Goal: Task Accomplishment & Management: Use online tool/utility

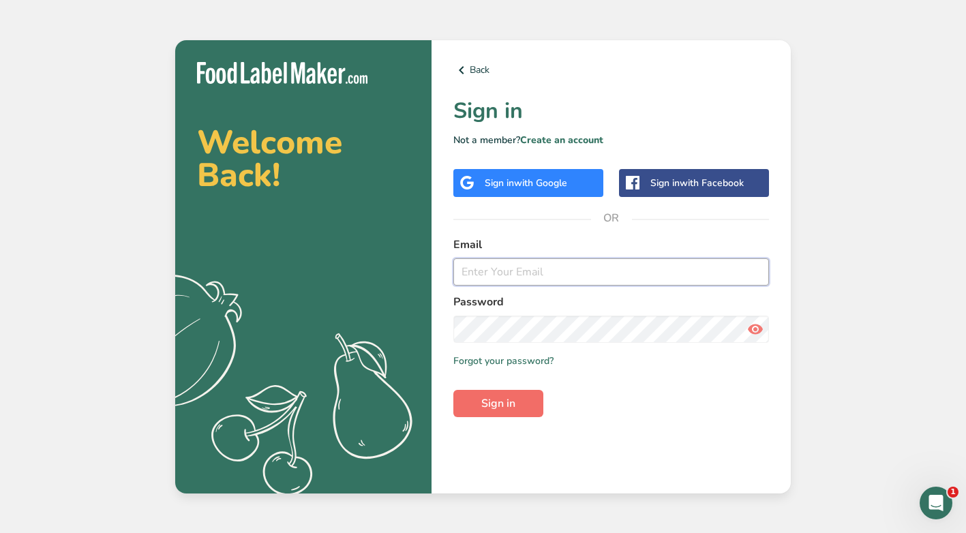
type input "[EMAIL_ADDRESS][DOMAIN_NAME]"
click at [501, 406] on span "Sign in" at bounding box center [499, 404] width 34 height 16
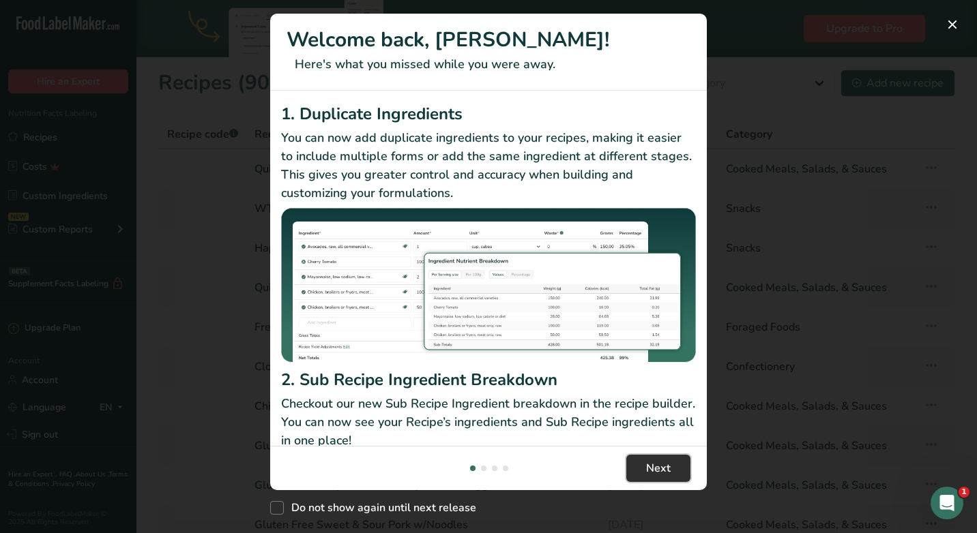
click at [658, 460] on span "Next" at bounding box center [658, 468] width 25 height 16
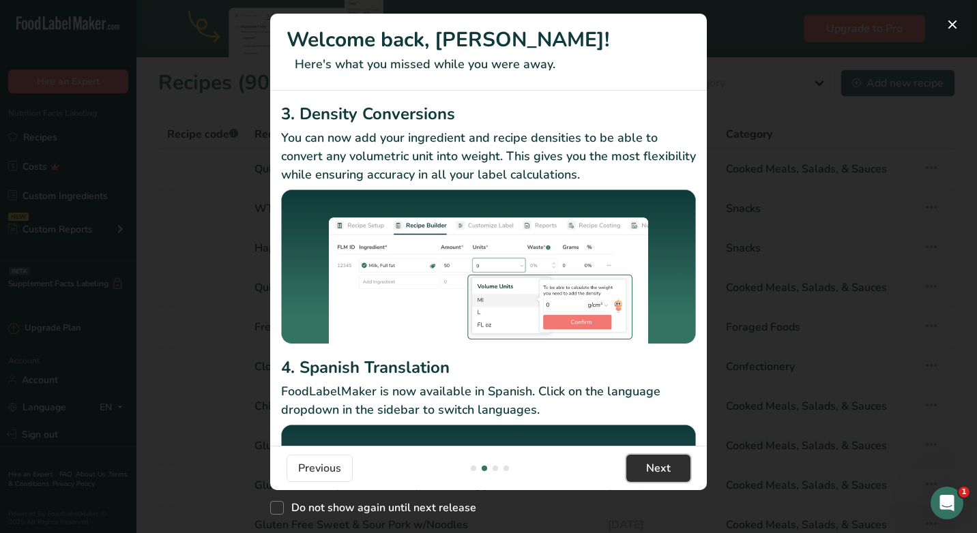
click at [658, 460] on span "Next" at bounding box center [658, 468] width 25 height 16
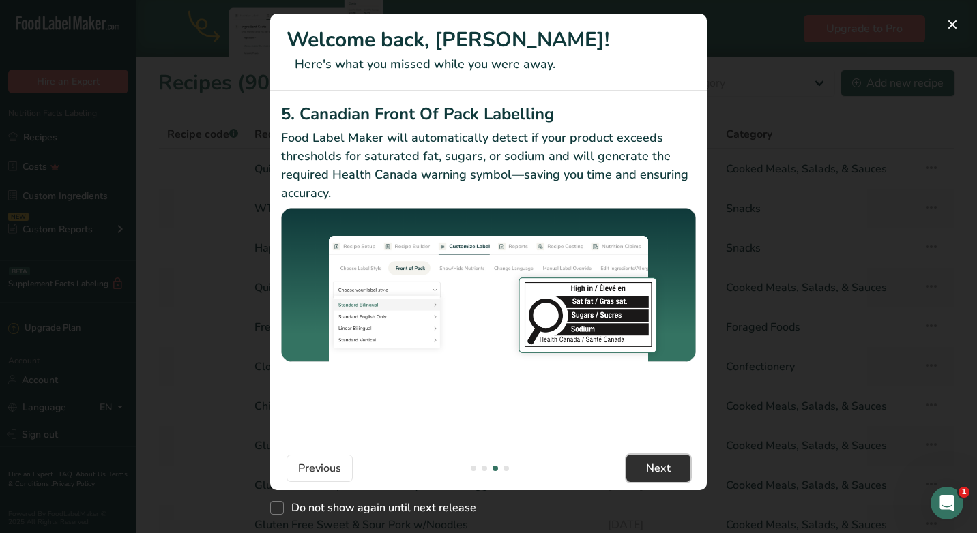
click at [658, 460] on span "Next" at bounding box center [658, 468] width 25 height 16
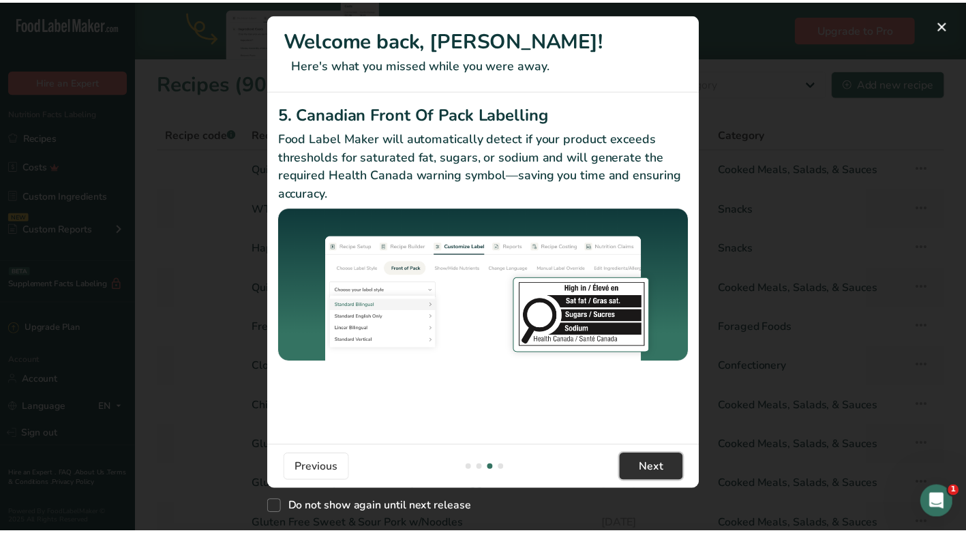
scroll to position [0, 1309]
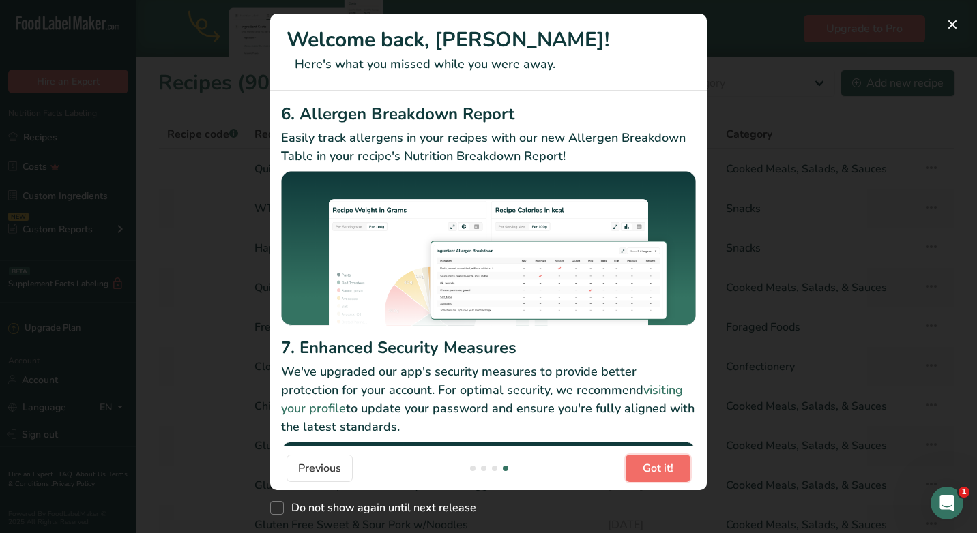
click at [658, 460] on span "Got it!" at bounding box center [657, 468] width 31 height 16
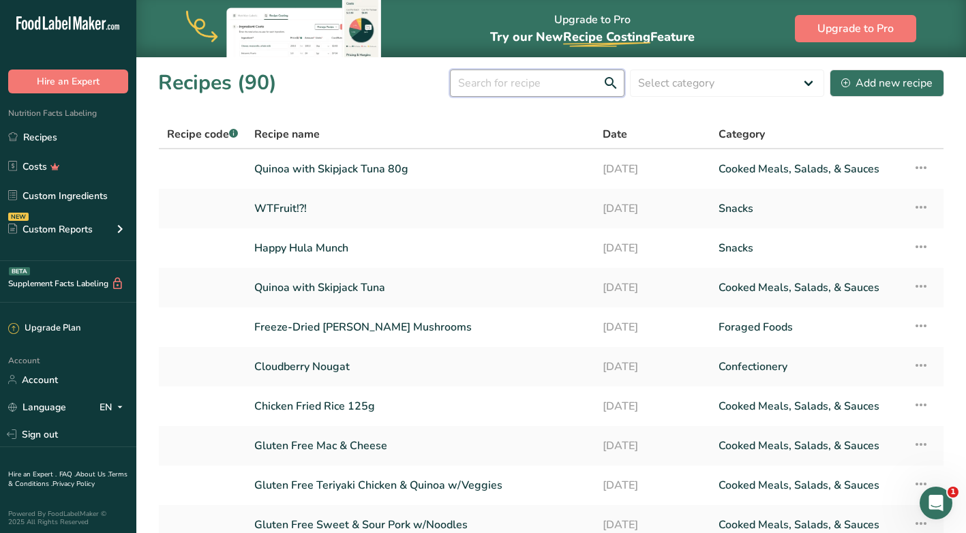
click at [578, 85] on input "text" at bounding box center [537, 83] width 175 height 27
type input "skillet"
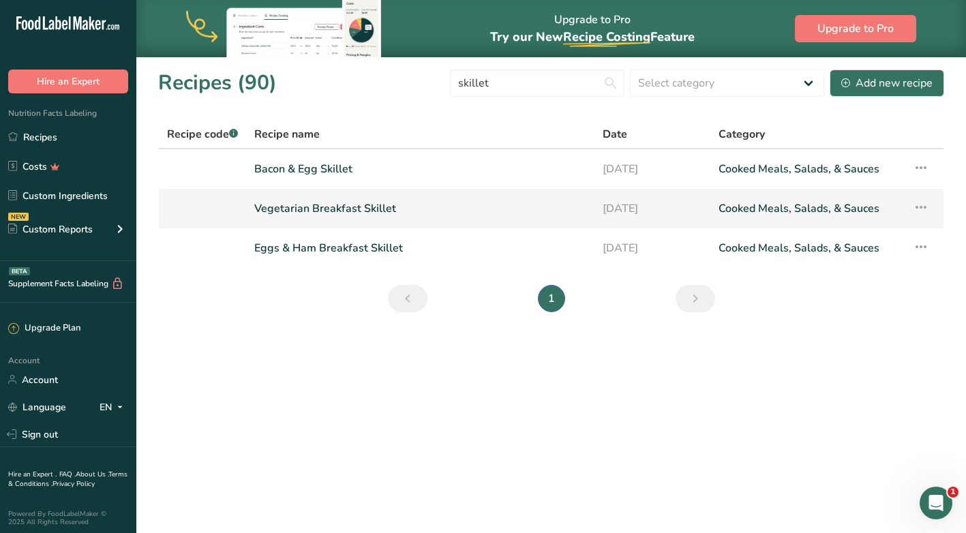
click at [774, 207] on link "Cooked Meals, Salads, & Sauces" at bounding box center [807, 208] width 177 height 29
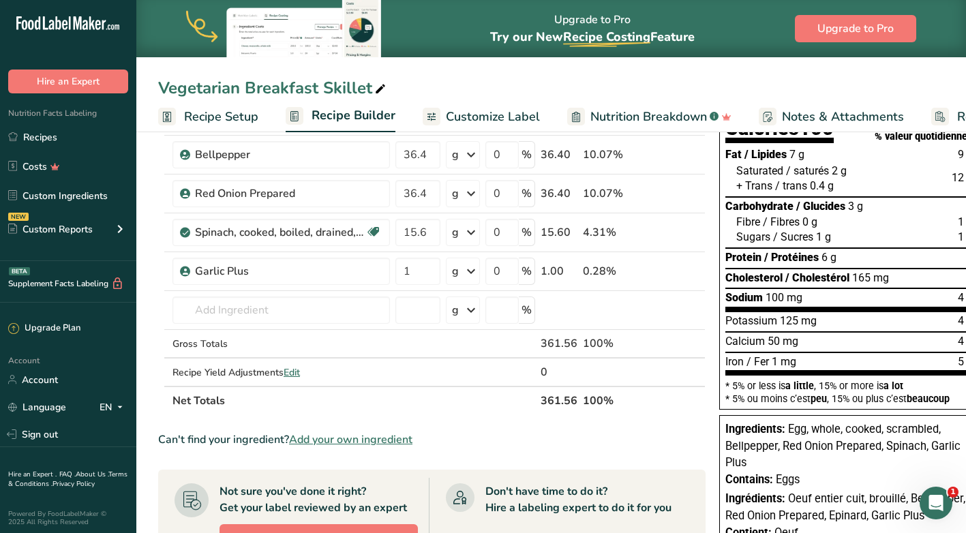
scroll to position [68, 0]
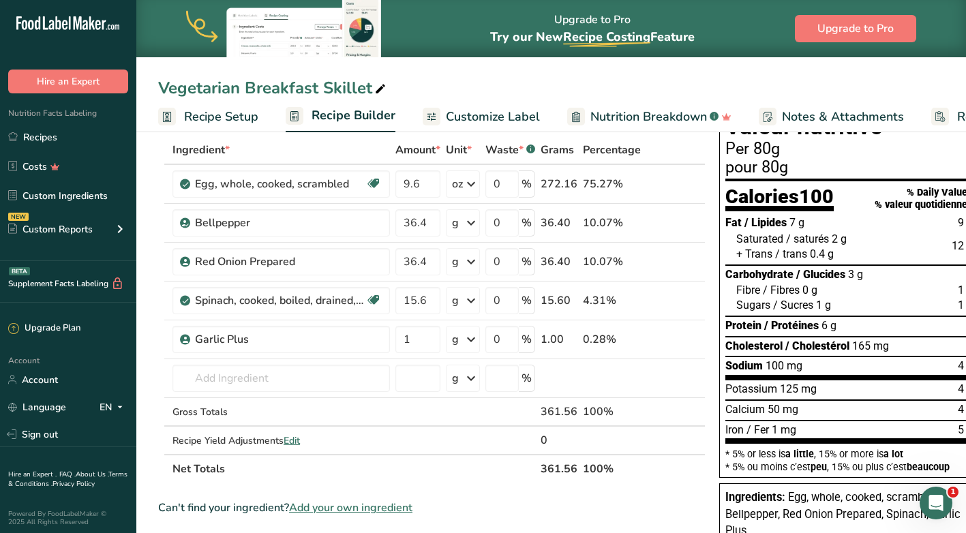
click at [222, 116] on span "Recipe Setup" at bounding box center [221, 117] width 74 height 18
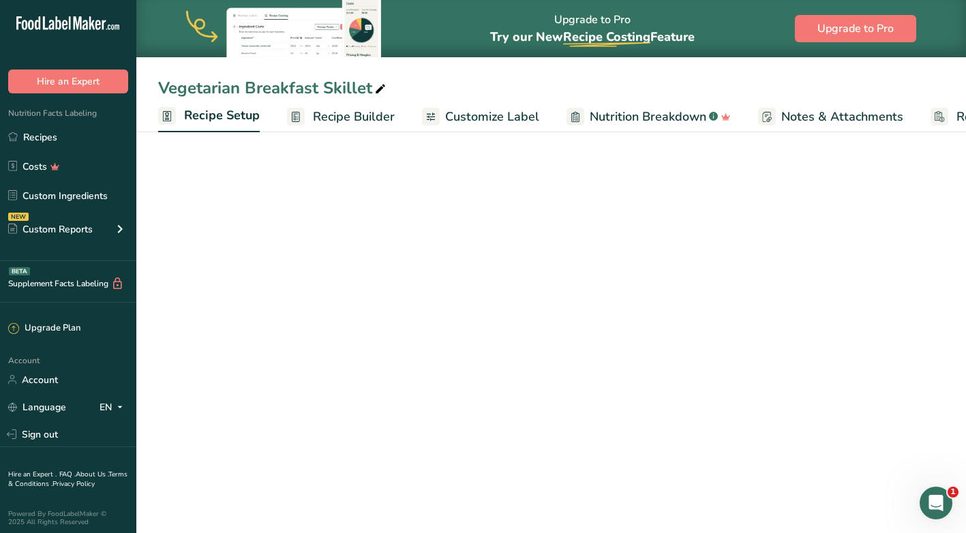
scroll to position [0, 5]
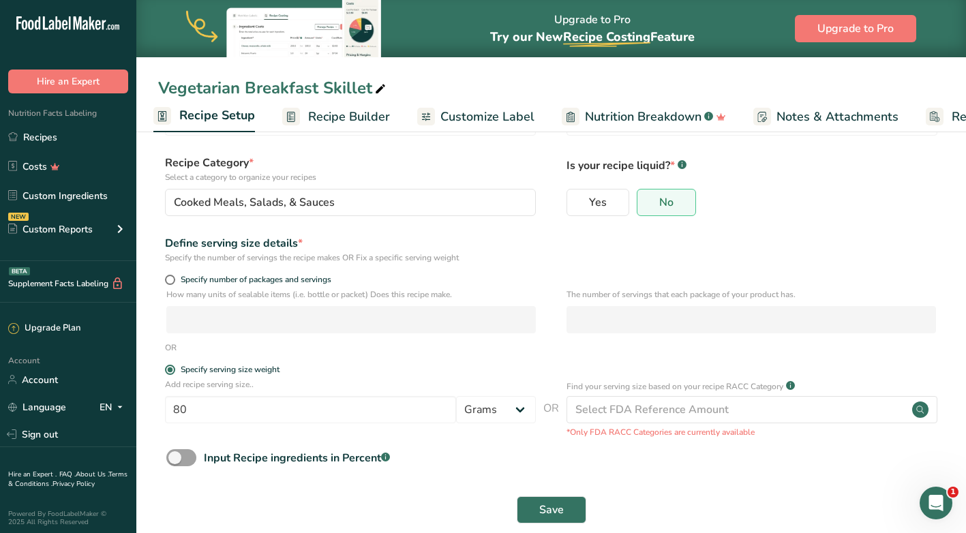
click at [332, 115] on span "Recipe Builder" at bounding box center [349, 117] width 82 height 18
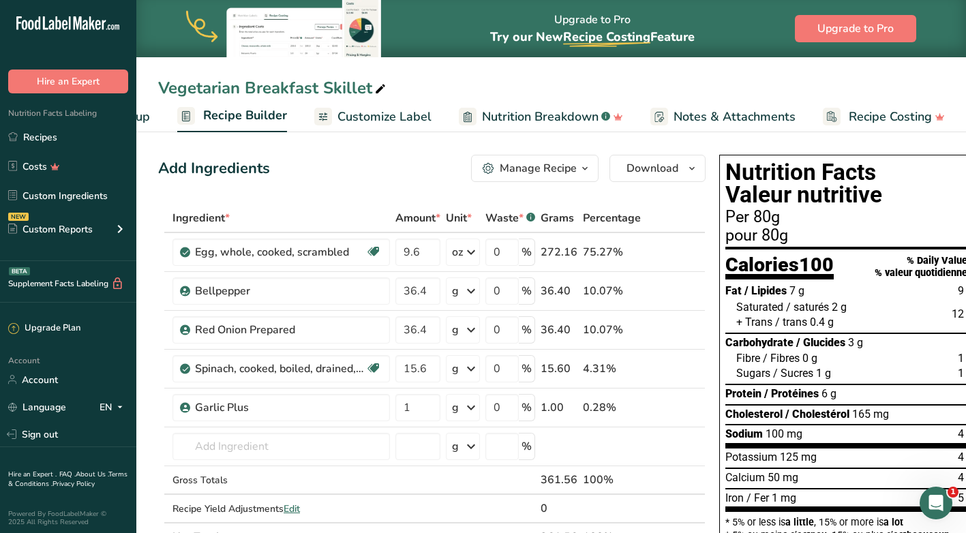
click at [588, 166] on icon "button" at bounding box center [585, 168] width 11 height 17
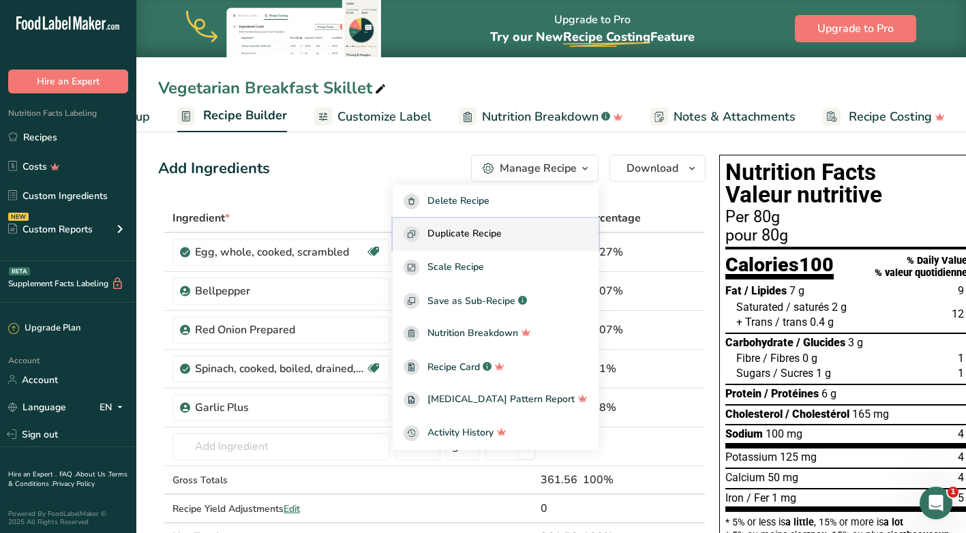
click at [502, 237] on span "Duplicate Recipe" at bounding box center [465, 234] width 74 height 16
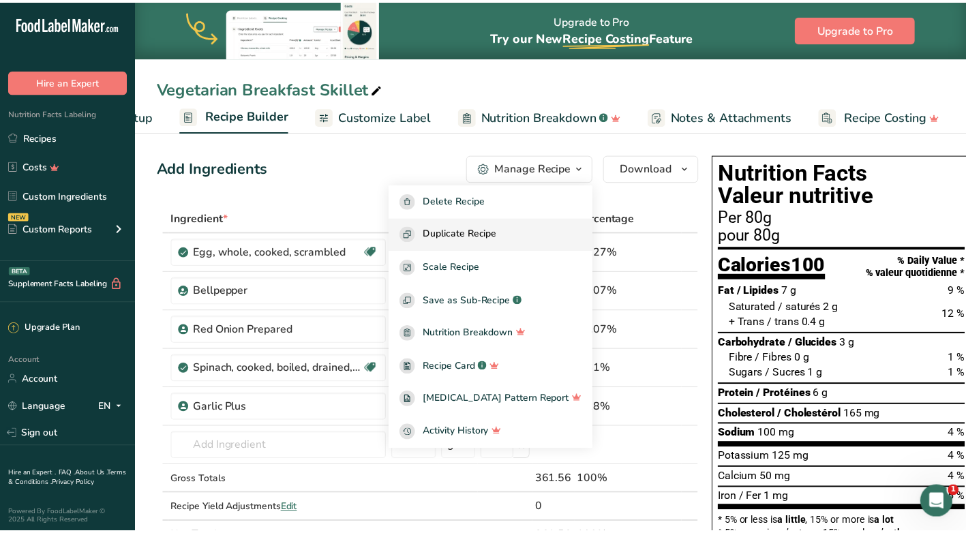
scroll to position [0, 98]
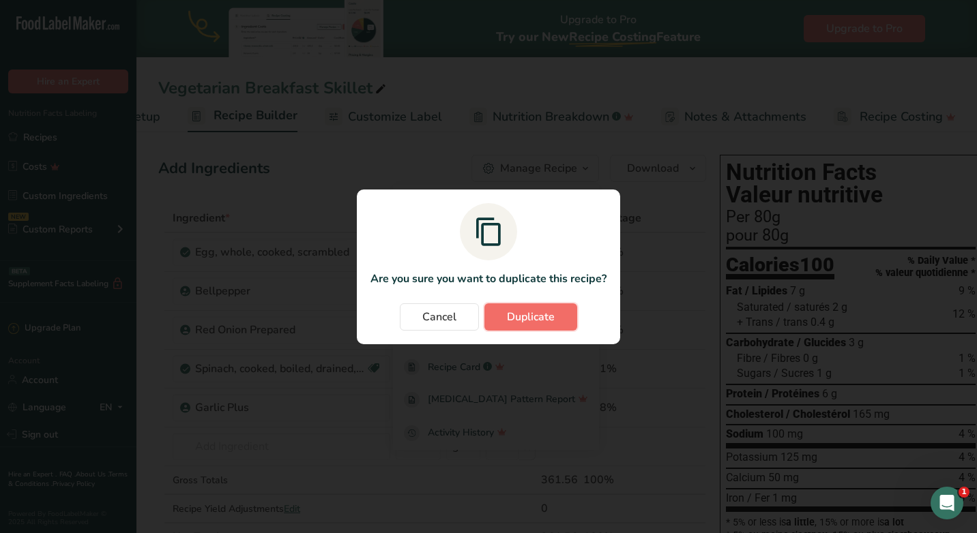
click at [518, 325] on span "Duplicate" at bounding box center [531, 317] width 48 height 16
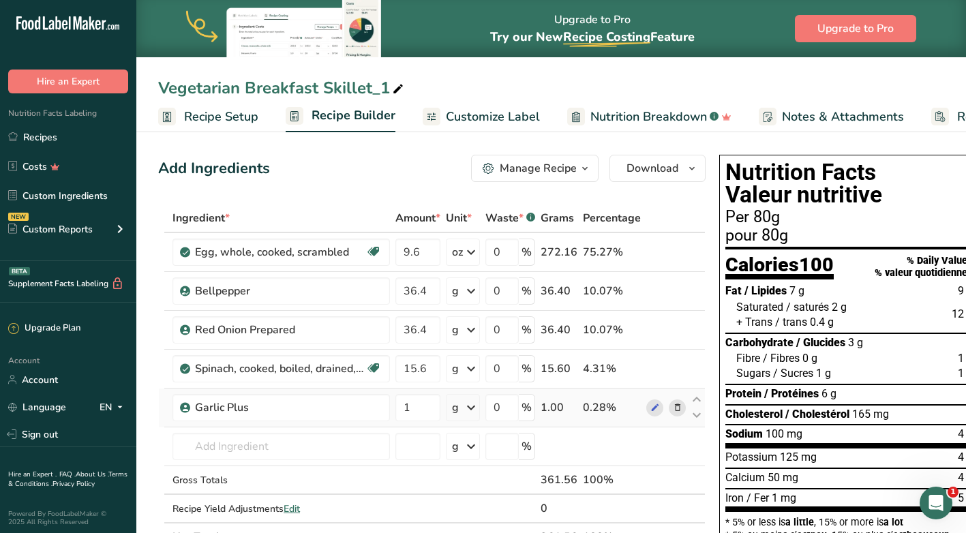
click at [676, 408] on icon at bounding box center [678, 408] width 10 height 14
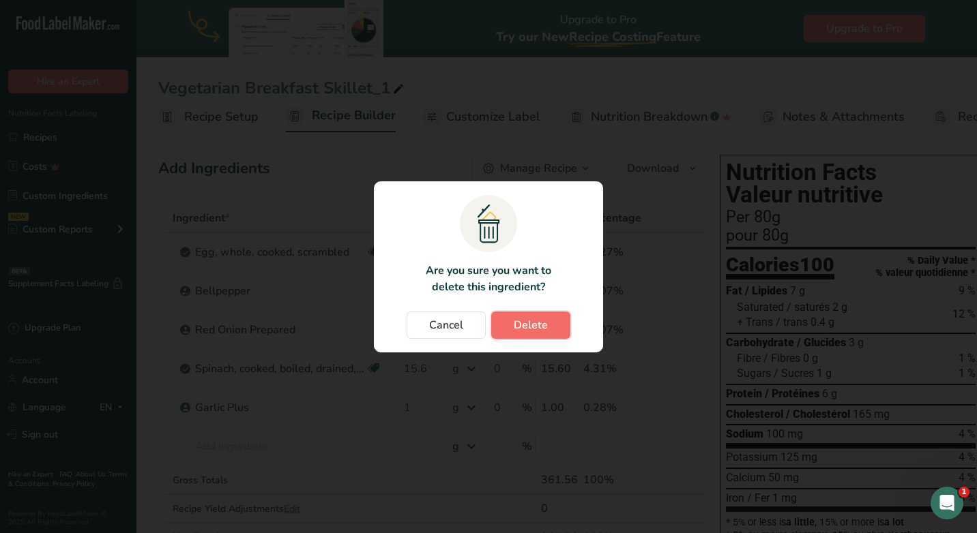
click at [542, 319] on span "Delete" at bounding box center [531, 325] width 34 height 16
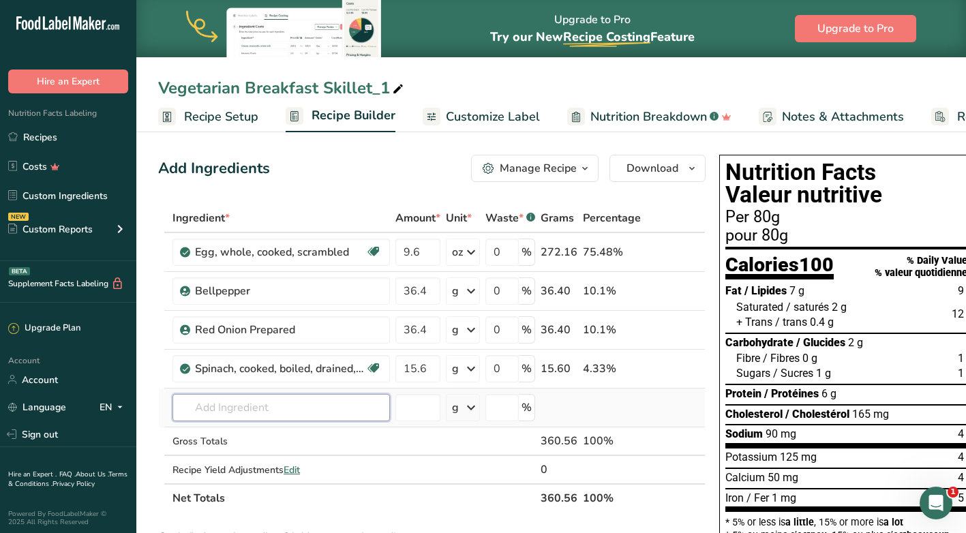
click at [272, 406] on input "text" at bounding box center [282, 407] width 218 height 27
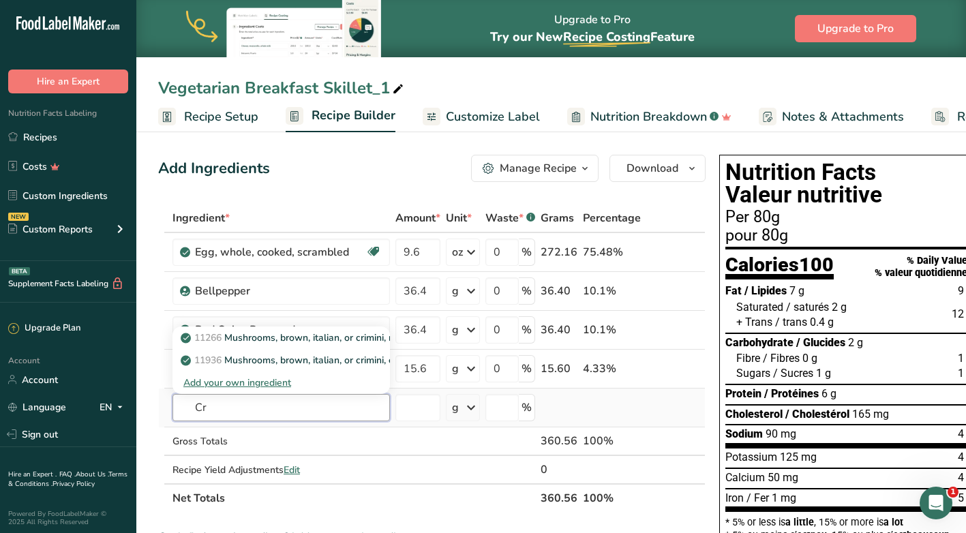
type input "C"
type input "Mushroom, [PERSON_NAME]"
click at [283, 338] on p "11266 Mushrooms, brown, italian, or crimini, raw" at bounding box center [294, 338] width 222 height 14
type input "Mushrooms, brown, italian, or crimini, raw"
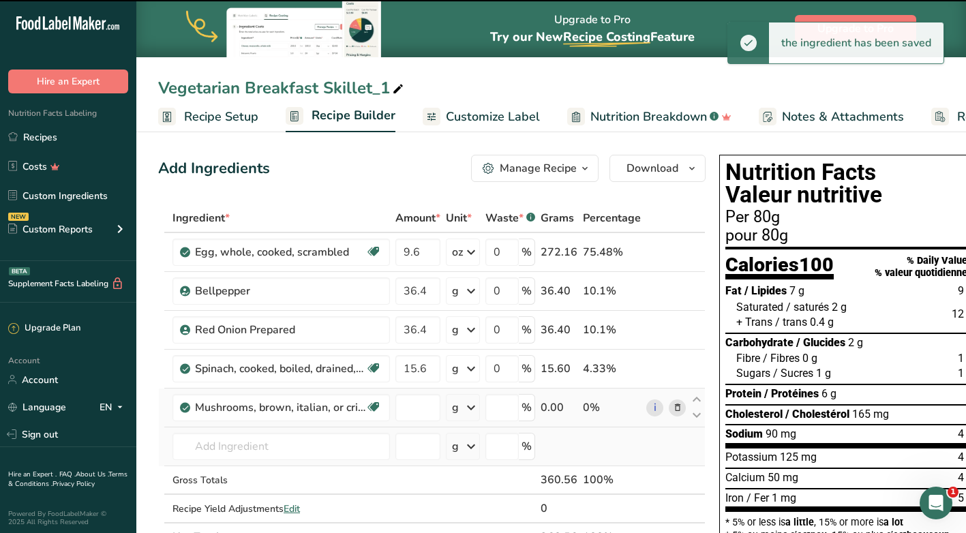
type input "0"
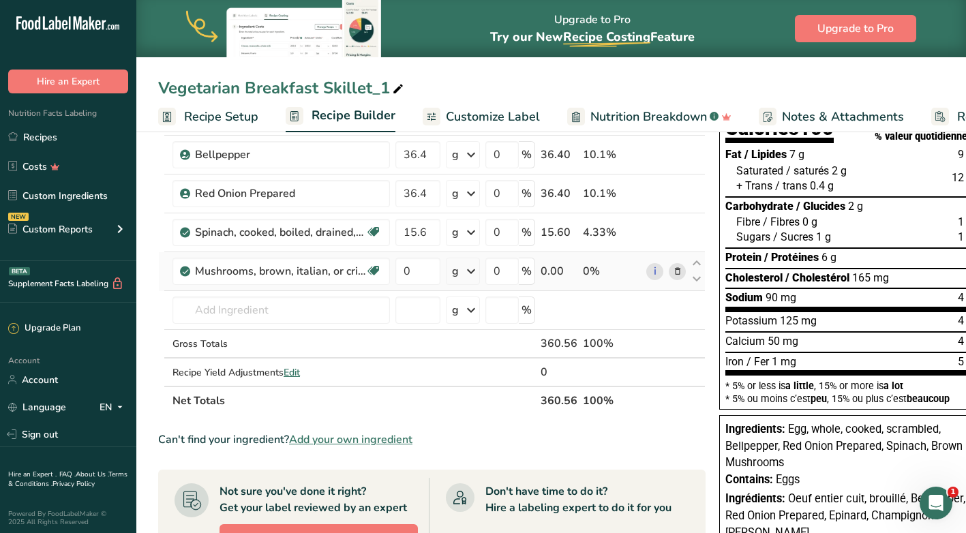
scroll to position [68, 0]
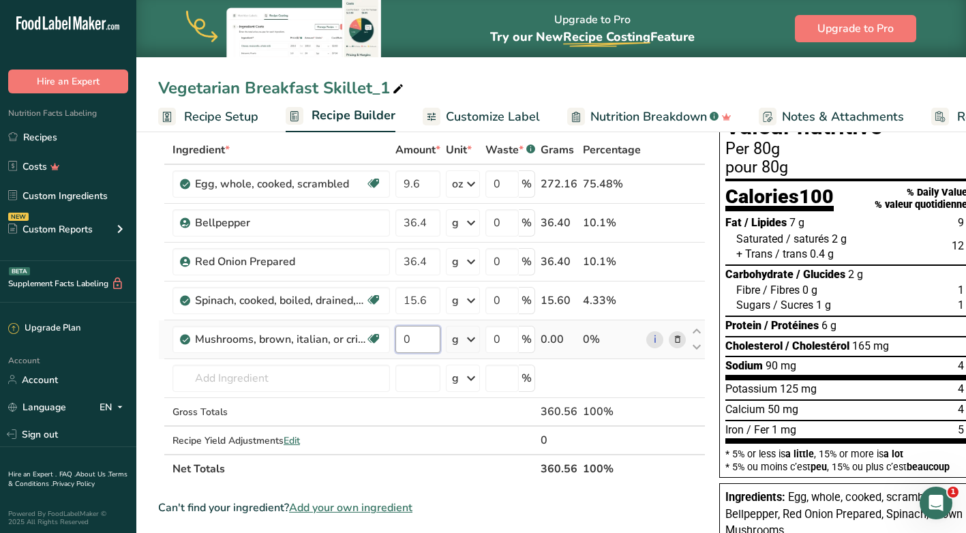
click at [406, 338] on input "0" at bounding box center [418, 339] width 45 height 27
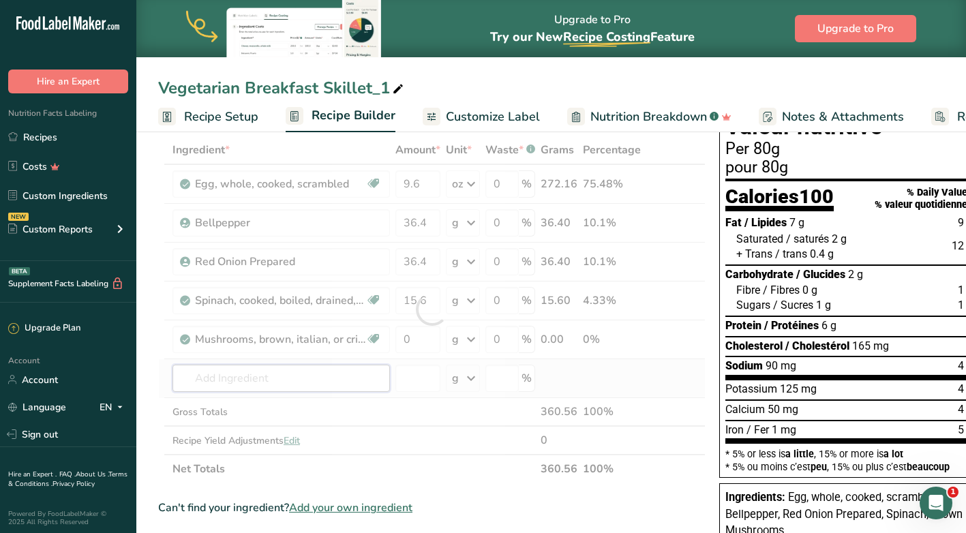
click at [349, 383] on div "Ingredient * Amount * Unit * Waste * .a-a{fill:#347362;}.b-a{fill:#fff;} Grams …" at bounding box center [432, 310] width 548 height 348
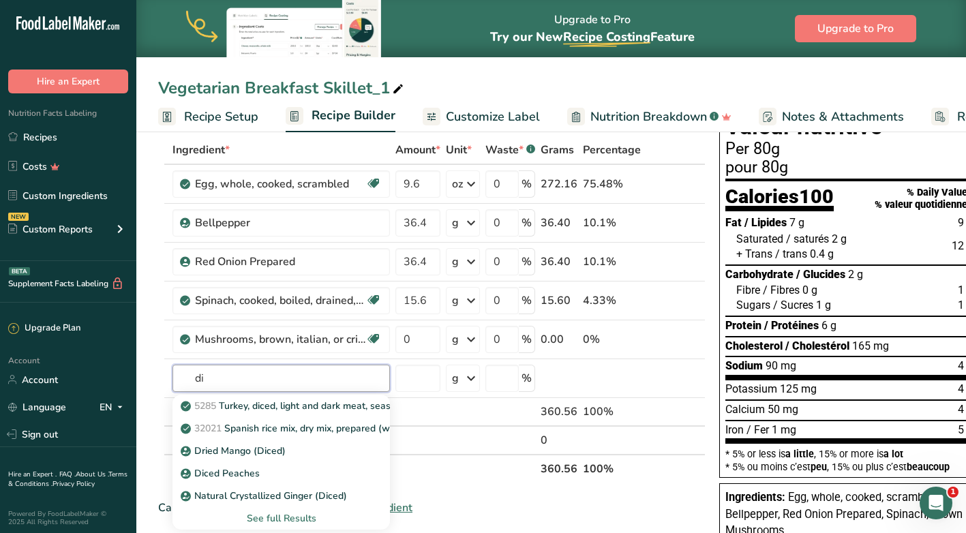
type input "d"
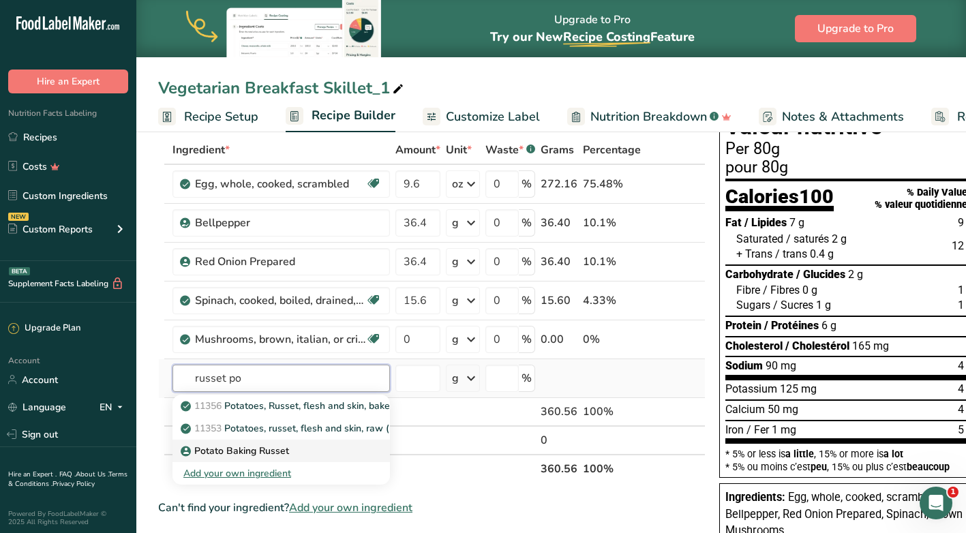
type input "russet po"
click at [256, 449] on p "Potato Baking Russet" at bounding box center [236, 451] width 106 height 14
type input "Potato Baking Russet"
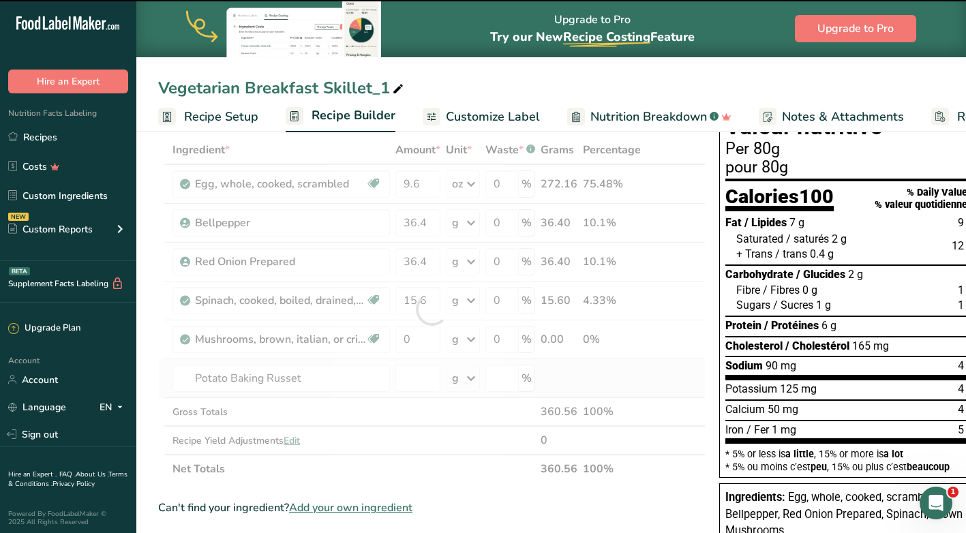
type input "0"
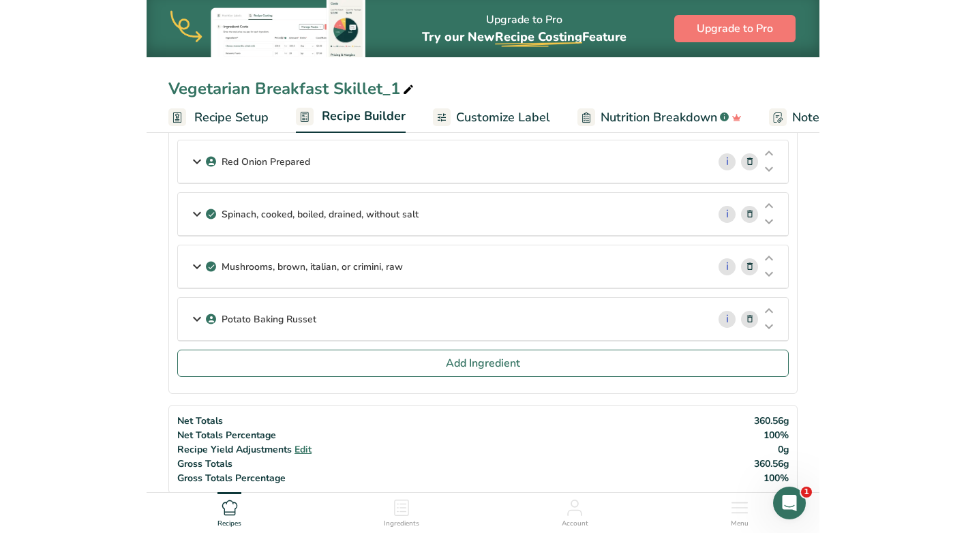
scroll to position [205, 0]
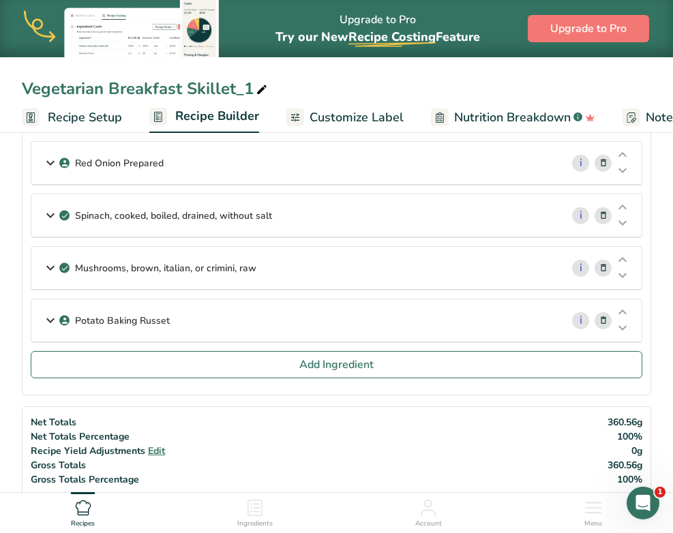
click at [128, 321] on p "Potato Baking Russet" at bounding box center [122, 321] width 95 height 14
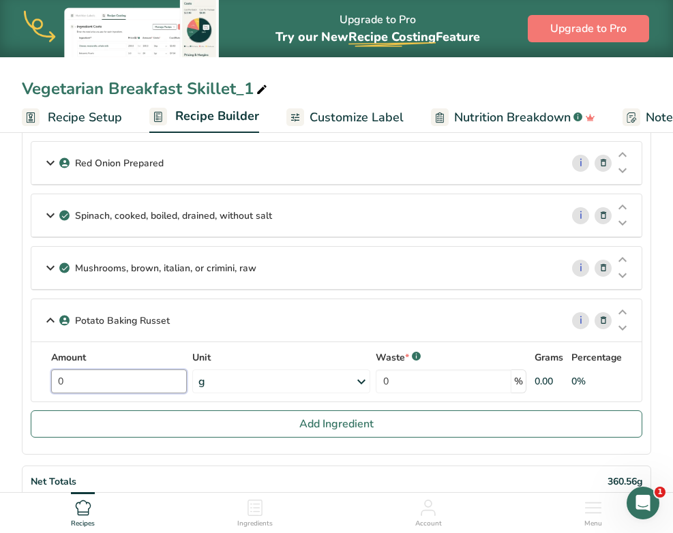
click at [113, 382] on input "0" at bounding box center [119, 382] width 136 height 24
drag, startPoint x: 89, startPoint y: 379, endPoint x: 45, endPoint y: 376, distance: 43.8
click at [45, 376] on div "Amount 0 Unit g Weight Units g kg mg See more Volume Units l Volume units requi…" at bounding box center [337, 372] width 594 height 43
type input "110"
click at [375, 308] on div "Potato Baking Russet i Amount 110 Unit g Weight Units g kg mg See more Volume U…" at bounding box center [337, 351] width 612 height 104
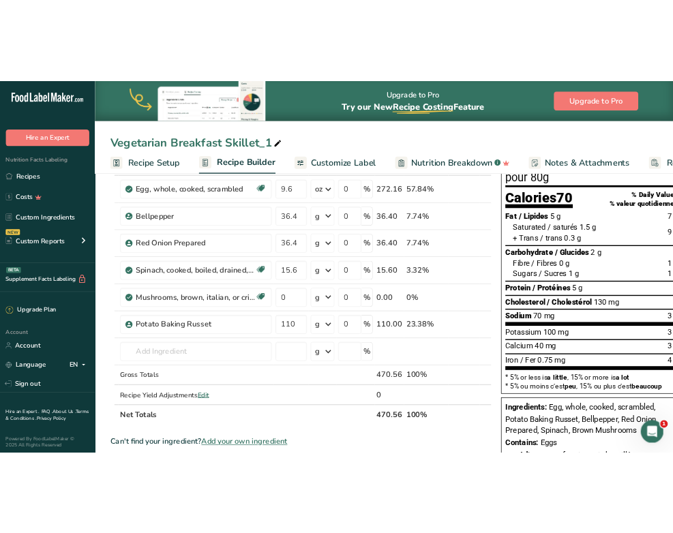
scroll to position [68, 0]
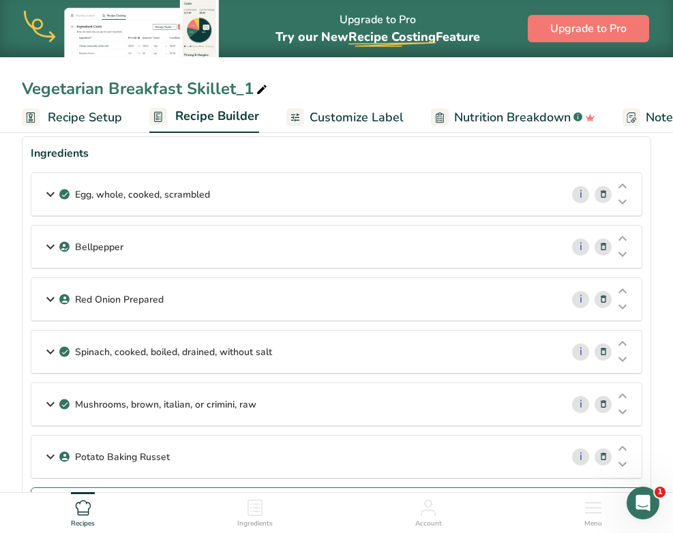
click at [417, 404] on div "Mushrooms, brown, italian, or crimini, raw" at bounding box center [296, 404] width 530 height 42
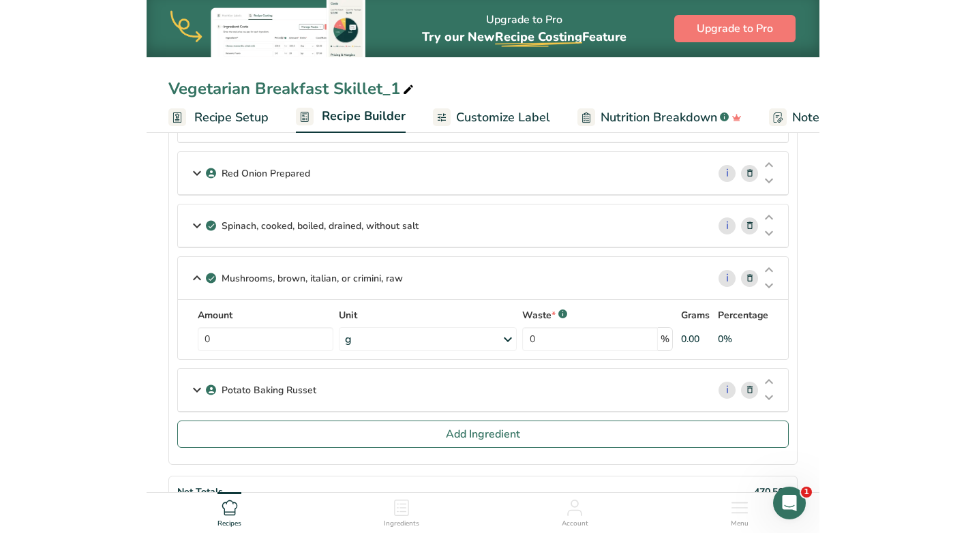
scroll to position [205, 0]
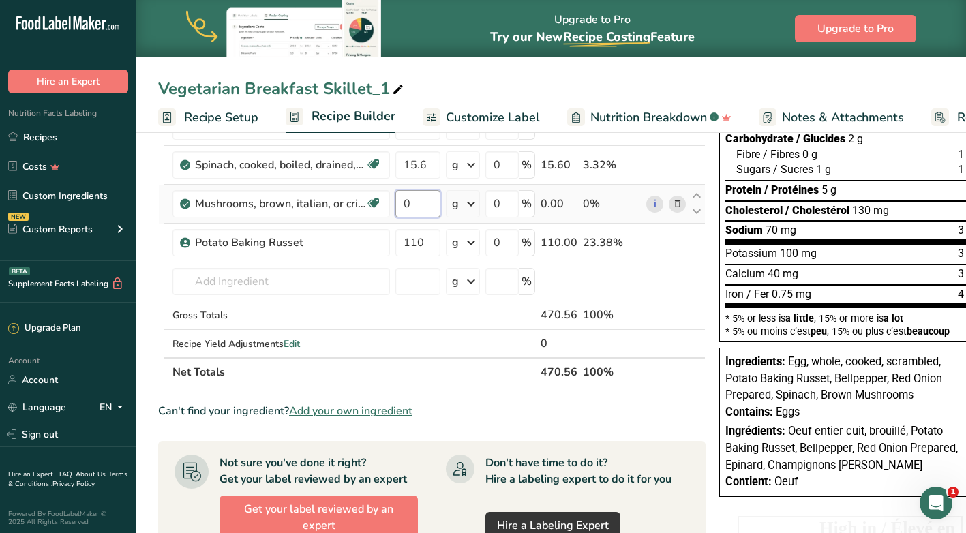
click at [413, 201] on input "0" at bounding box center [418, 203] width 45 height 27
drag, startPoint x: 413, startPoint y: 201, endPoint x: 398, endPoint y: 204, distance: 14.7
click at [398, 204] on input "0" at bounding box center [418, 203] width 45 height 27
type input "67"
click at [469, 392] on section "Ingredient * Amount * Unit * Waste * .a-a{fill:#347362;}.b-a{fill:#fff;} Grams …" at bounding box center [432, 421] width 548 height 842
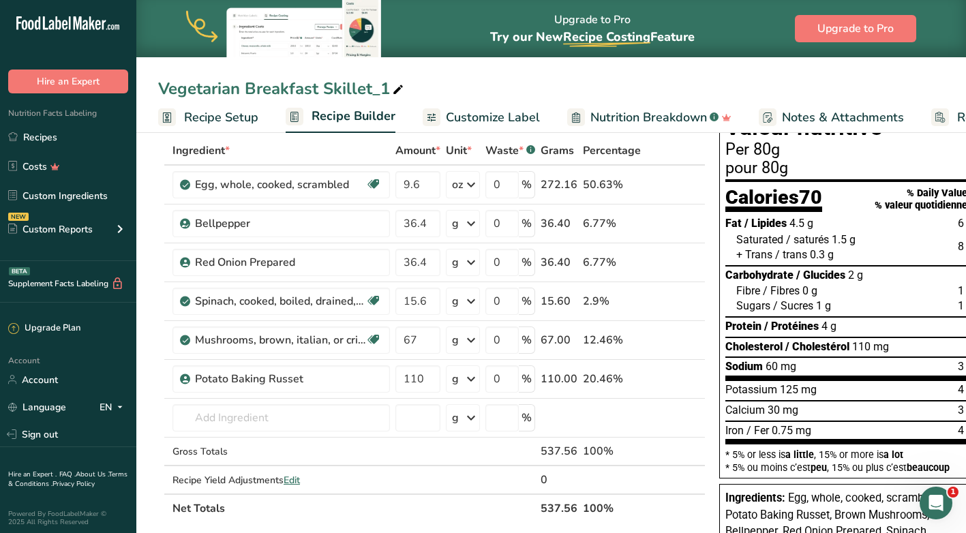
scroll to position [0, 0]
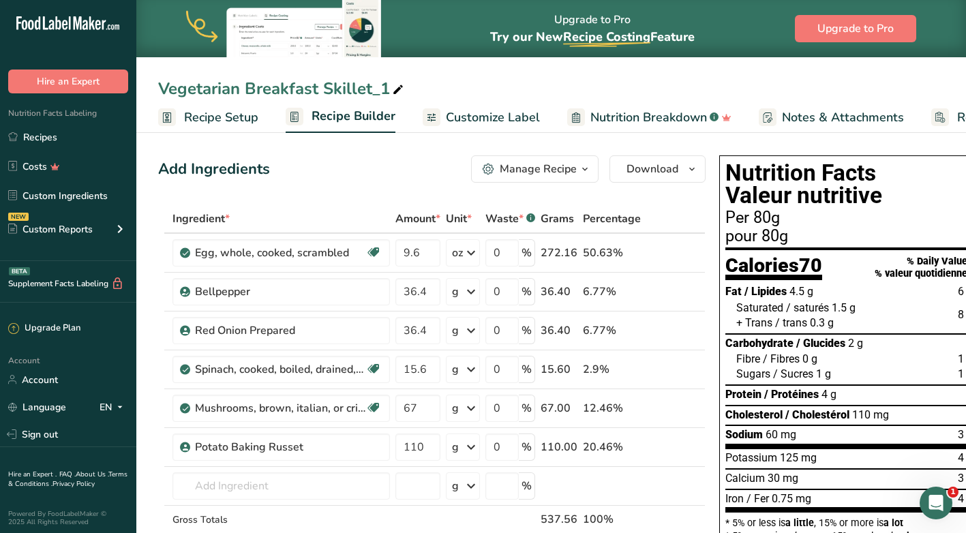
click at [578, 76] on div "Vegetarian Breakfast Skillet_1 Recipe Setup Recipe Builder Customize Label Nutr…" at bounding box center [551, 66] width 830 height 133
click at [471, 254] on icon at bounding box center [471, 253] width 16 height 25
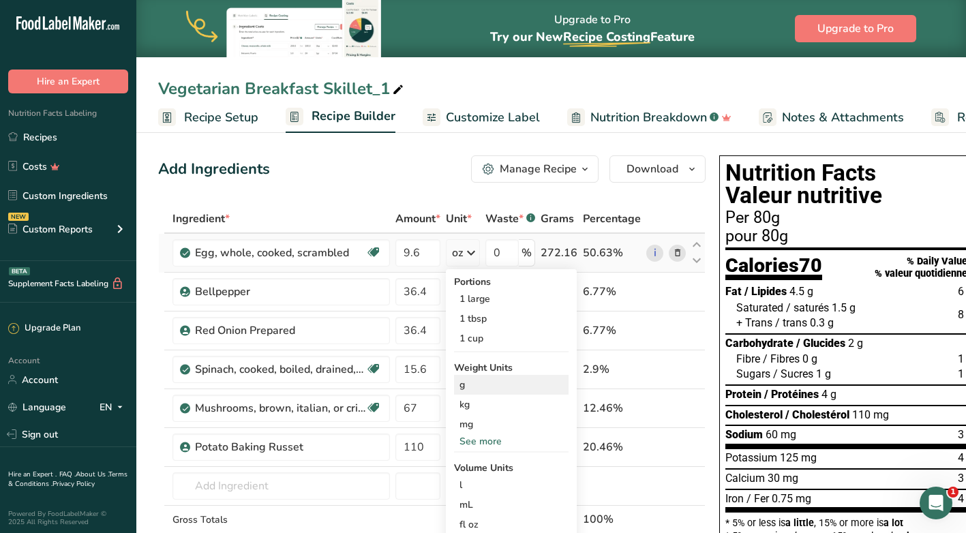
click at [462, 385] on div "g" at bounding box center [511, 385] width 115 height 20
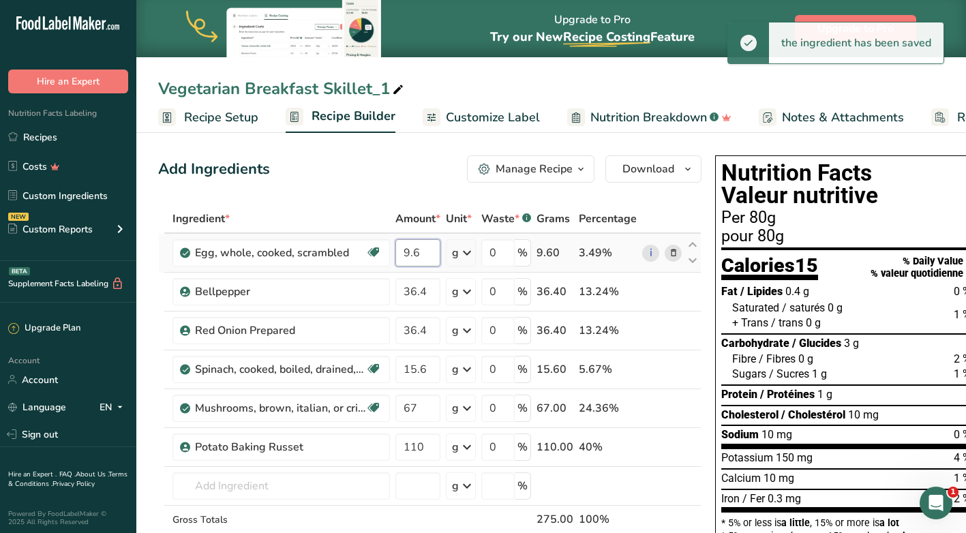
click at [421, 250] on input "9.6" at bounding box center [418, 252] width 45 height 27
drag, startPoint x: 421, startPoint y: 250, endPoint x: 396, endPoint y: 250, distance: 25.2
click at [396, 250] on input "9.6" at bounding box center [418, 252] width 45 height 27
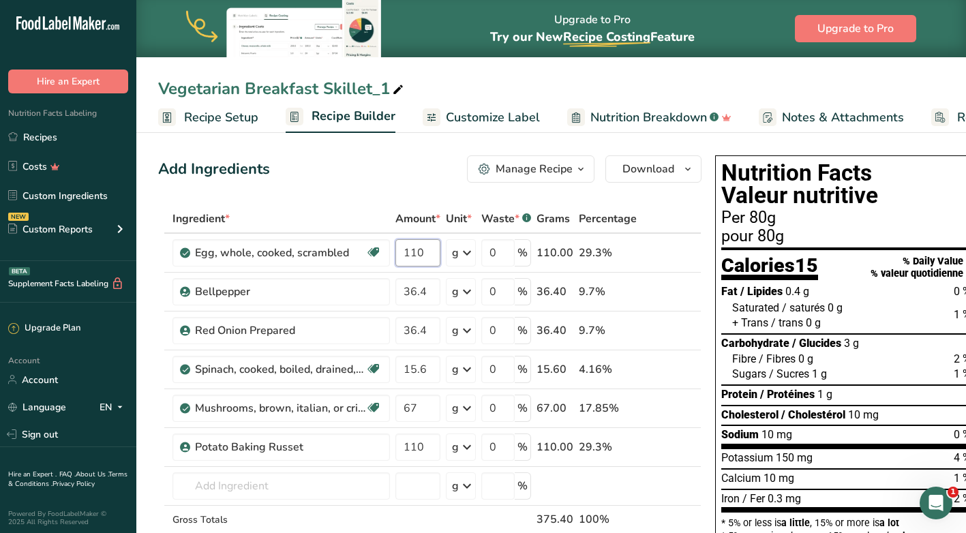
type input "110"
drag, startPoint x: 424, startPoint y: 368, endPoint x: 406, endPoint y: 370, distance: 17.8
click at [406, 370] on input "15.6" at bounding box center [418, 369] width 45 height 27
type input "15"
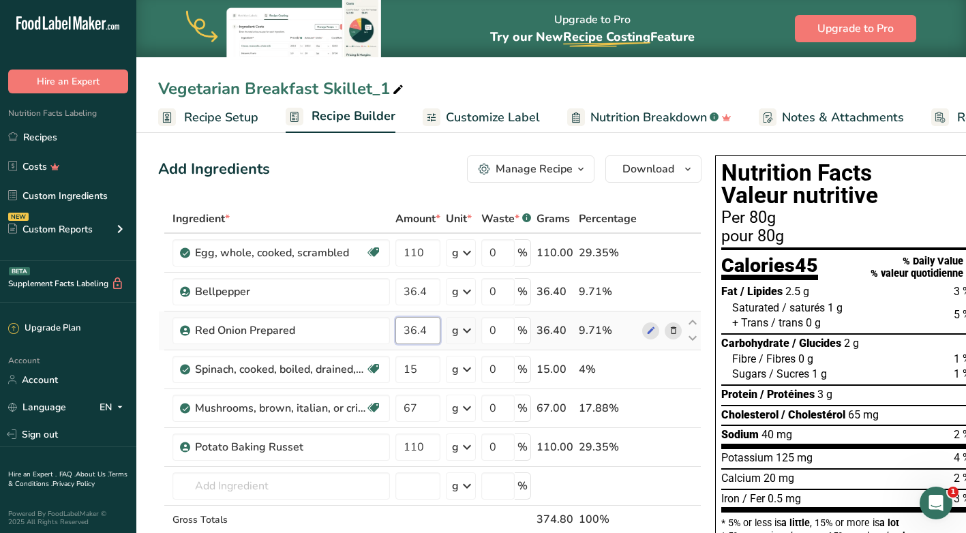
click at [428, 328] on div "Ingredient * Amount * Unit * Waste * .a-a{fill:#347362;}.b-a{fill:#fff;} Grams …" at bounding box center [430, 398] width 544 height 387
drag, startPoint x: 428, startPoint y: 328, endPoint x: 417, endPoint y: 329, distance: 11.0
click at [417, 329] on input "36.4" at bounding box center [418, 330] width 45 height 27
type input "36"
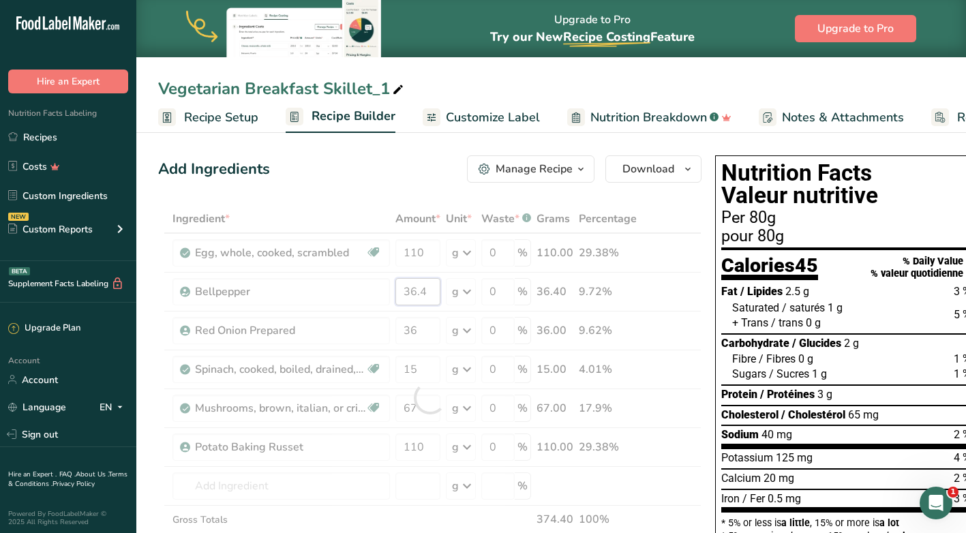
drag, startPoint x: 426, startPoint y: 290, endPoint x: 417, endPoint y: 291, distance: 9.6
click at [417, 291] on div "Ingredient * Amount * Unit * Waste * .a-a{fill:#347362;}.b-a{fill:#fff;} Grams …" at bounding box center [430, 398] width 544 height 387
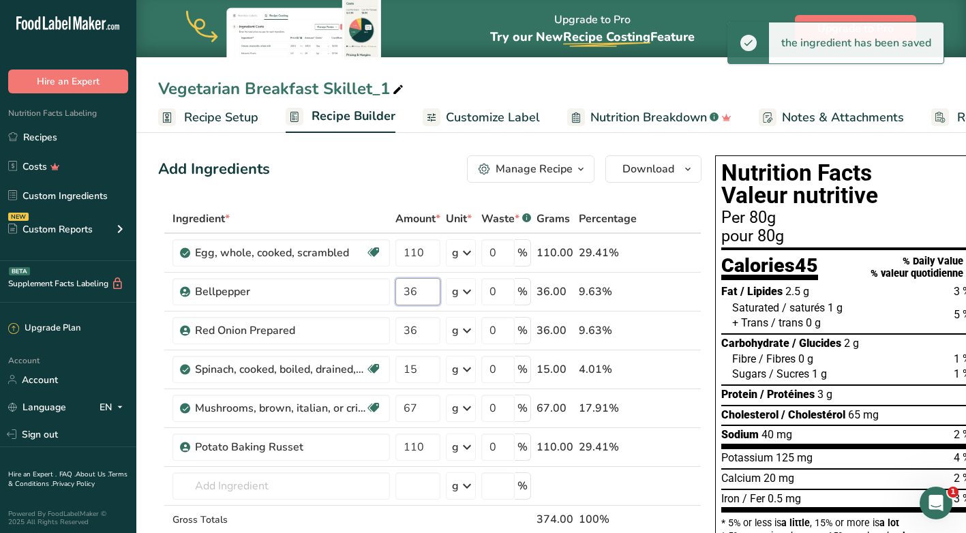
type input "36"
click at [355, 167] on div "Add Ingredients Manage Recipe Delete Recipe Duplicate Recipe Scale Recipe Save …" at bounding box center [430, 168] width 544 height 27
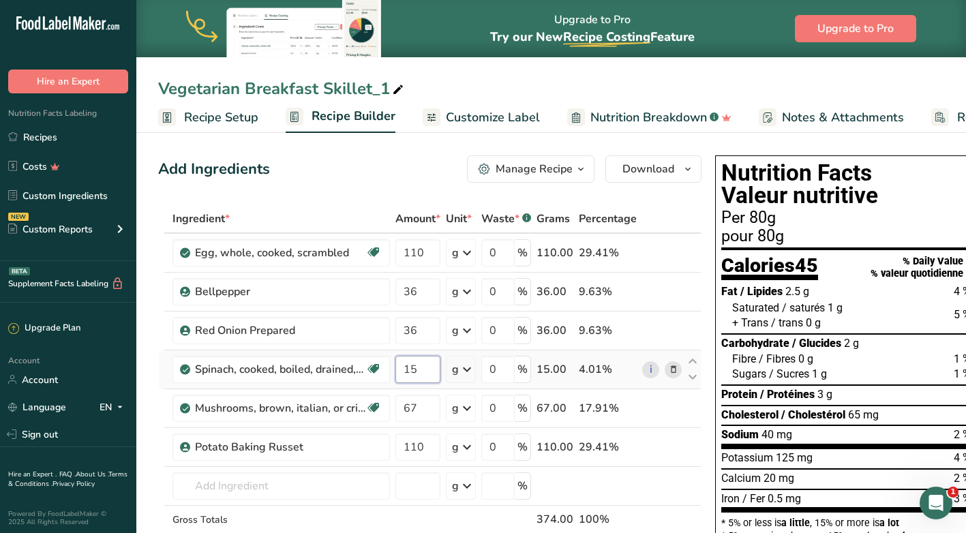
drag, startPoint x: 415, startPoint y: 369, endPoint x: 401, endPoint y: 370, distance: 14.3
click at [401, 370] on input "15" at bounding box center [418, 369] width 45 height 27
type input "36"
click at [415, 167] on div "Add Ingredients Manage Recipe Delete Recipe Duplicate Recipe Scale Recipe Save …" at bounding box center [430, 168] width 544 height 27
click at [218, 119] on span "Recipe Setup" at bounding box center [221, 117] width 74 height 18
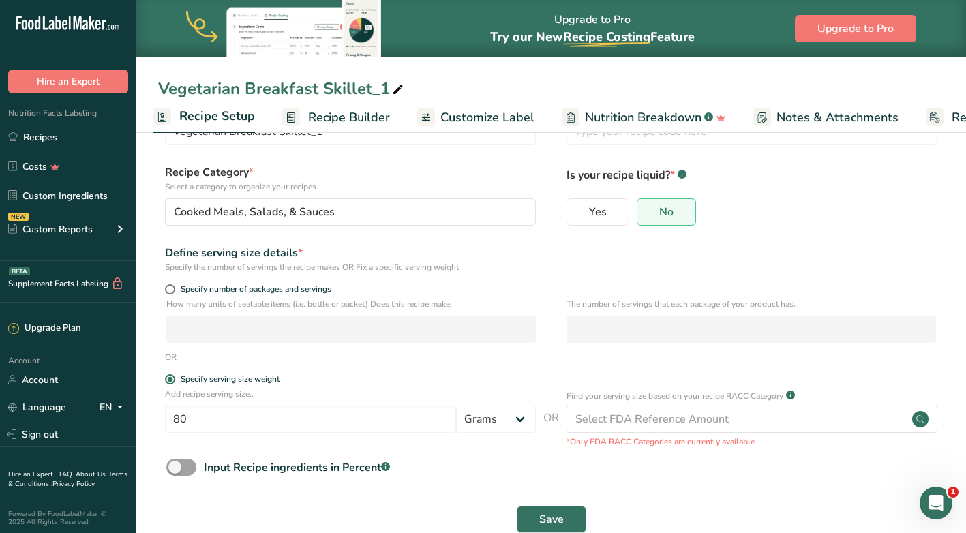
scroll to position [89, 0]
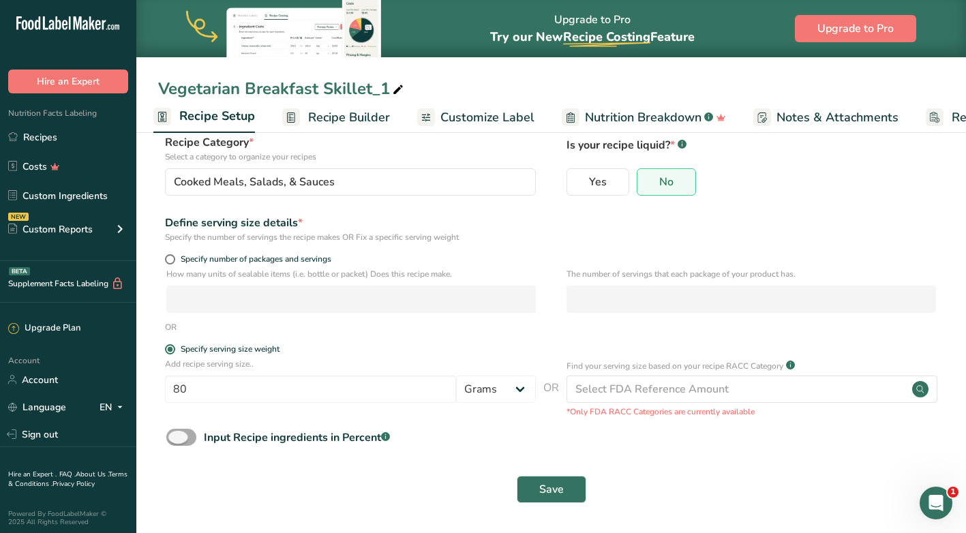
click at [173, 438] on span at bounding box center [181, 437] width 30 height 17
click at [173, 438] on input "Input Recipe ingredients in Percent .a-a{fill:#347362;}.b-a{fill:#fff;}" at bounding box center [170, 437] width 9 height 9
checkbox input "true"
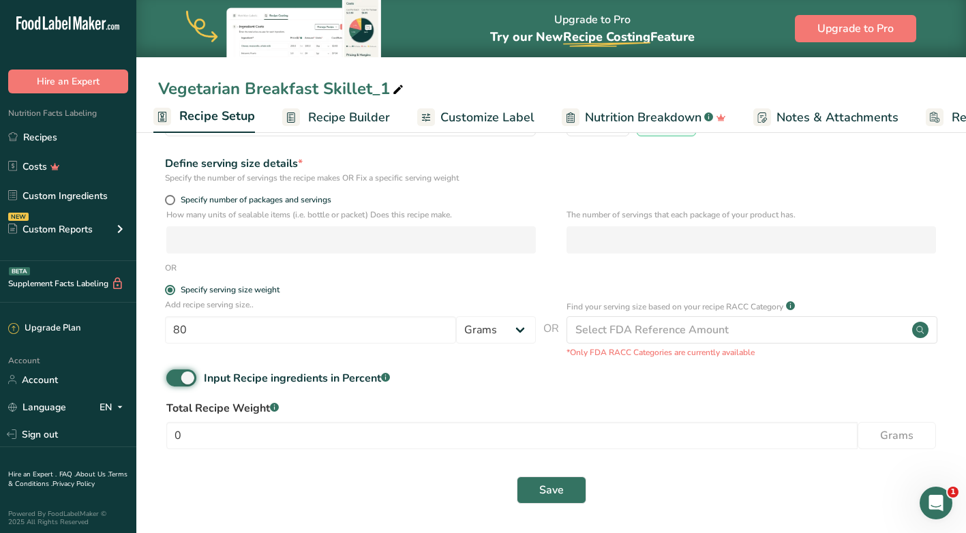
scroll to position [149, 0]
click at [275, 434] on input "0" at bounding box center [512, 434] width 692 height 27
type input "80"
click at [544, 492] on span "Save" at bounding box center [551, 490] width 25 height 16
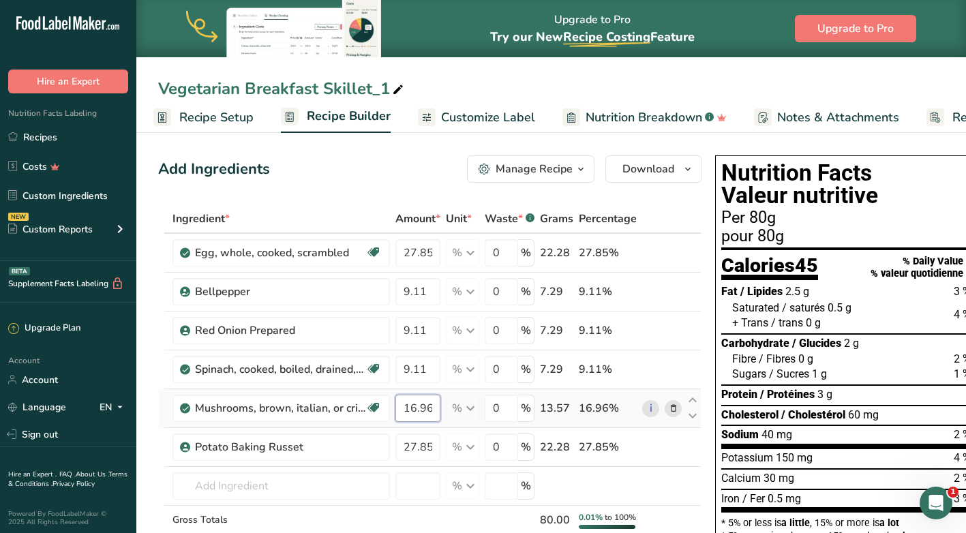
drag, startPoint x: 435, startPoint y: 408, endPoint x: 395, endPoint y: 409, distance: 40.2
click at [395, 409] on td "16.96" at bounding box center [418, 408] width 50 height 39
click at [350, 171] on div "Add Ingredients Manage Recipe Delete Recipe Duplicate Recipe Scale Recipe Save …" at bounding box center [430, 168] width 544 height 27
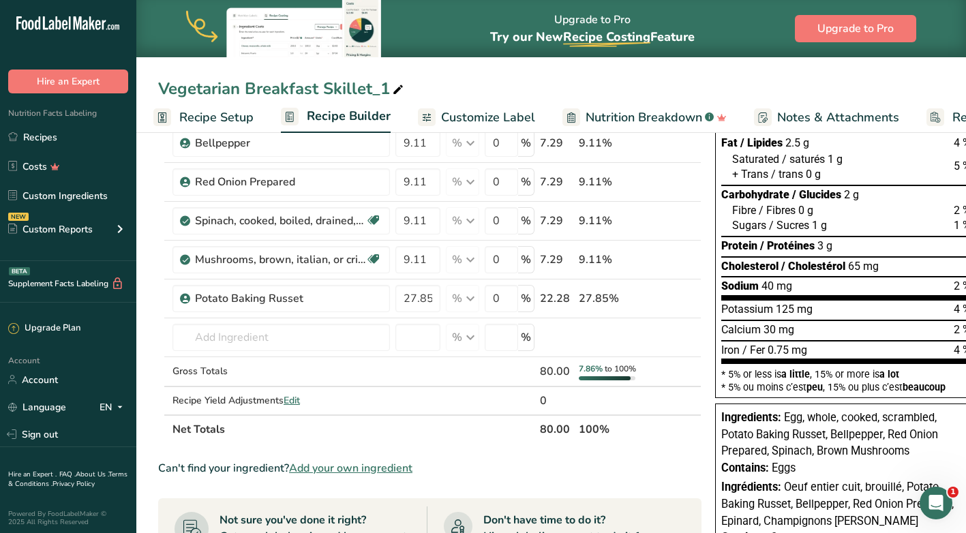
scroll to position [68, 0]
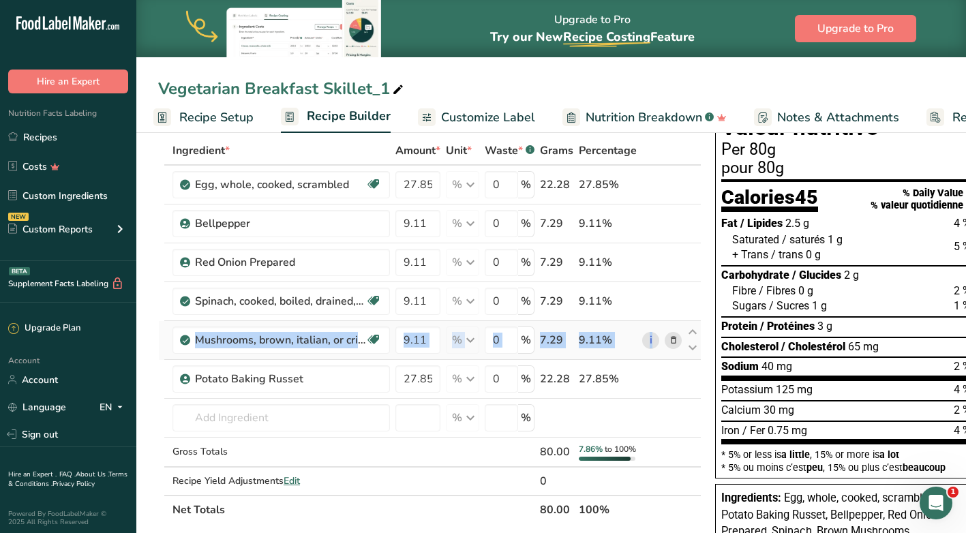
drag, startPoint x: 164, startPoint y: 378, endPoint x: 164, endPoint y: 331, distance: 46.4
click at [164, 331] on tbody "Egg, whole, cooked, scrambled Dairy free Gluten free Vegetarian Soy free 27.85 …" at bounding box center [430, 330] width 542 height 329
drag, startPoint x: 164, startPoint y: 331, endPoint x: 163, endPoint y: 385, distance: 53.2
click at [163, 385] on td at bounding box center [161, 379] width 5 height 39
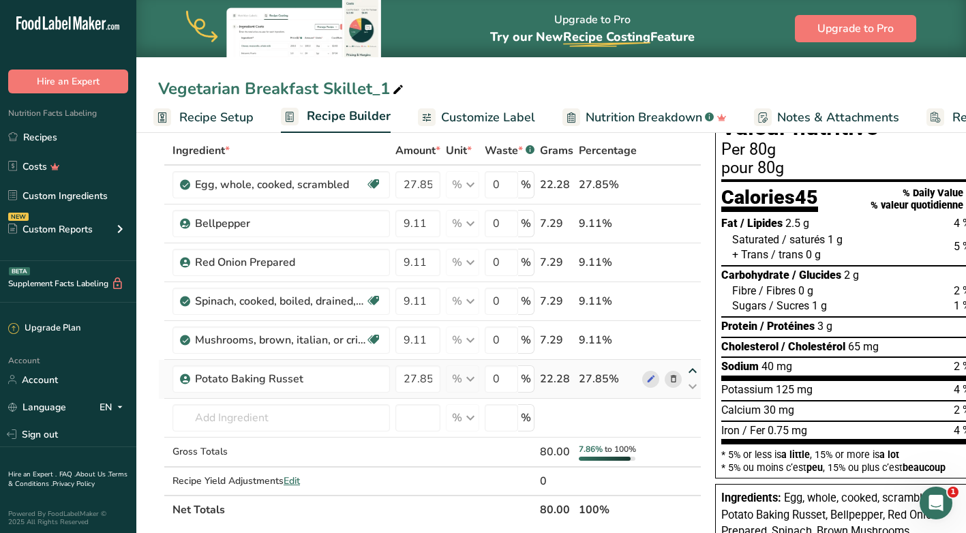
click at [692, 369] on icon at bounding box center [693, 371] width 16 height 10
type input "27.85"
type input "9.11"
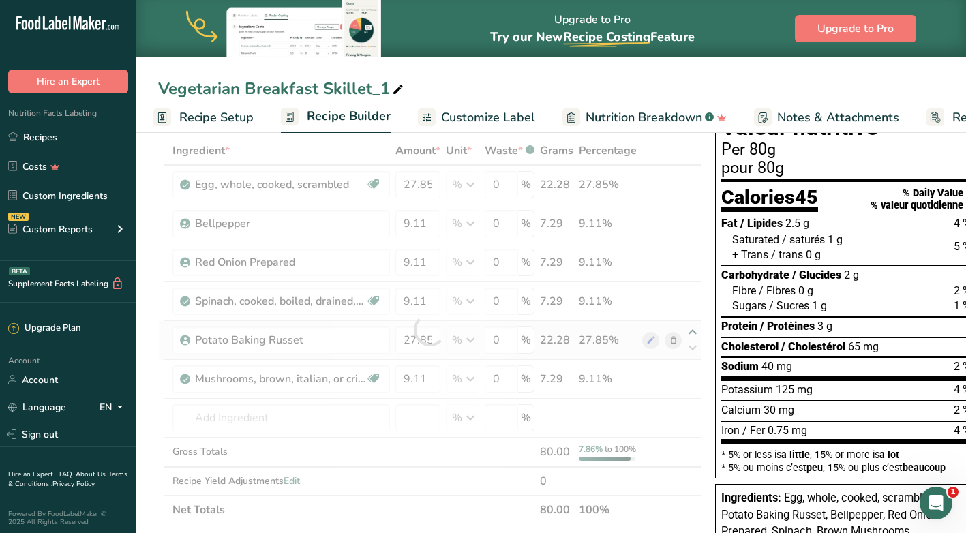
click at [693, 330] on div at bounding box center [430, 330] width 544 height 388
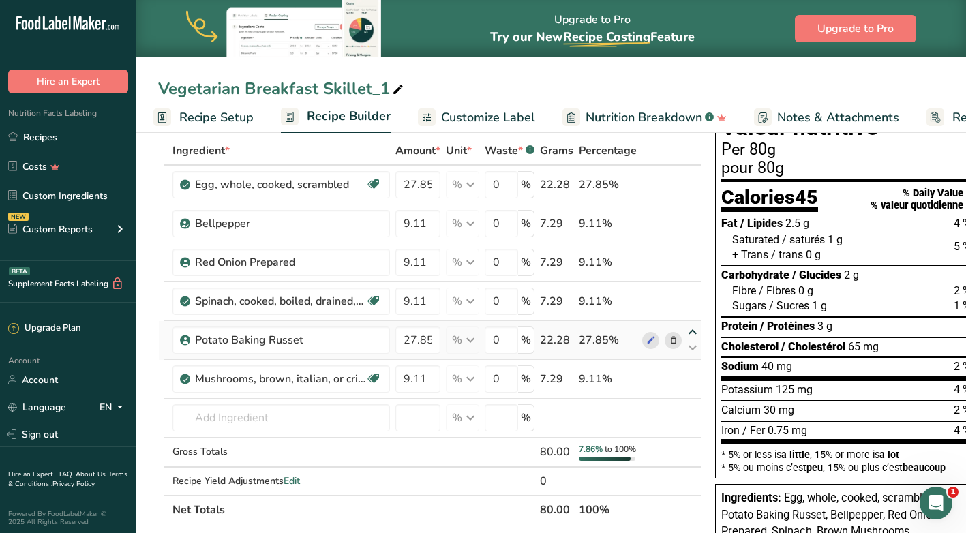
click at [693, 330] on icon at bounding box center [693, 332] width 16 height 10
type input "27.85"
type input "9.11"
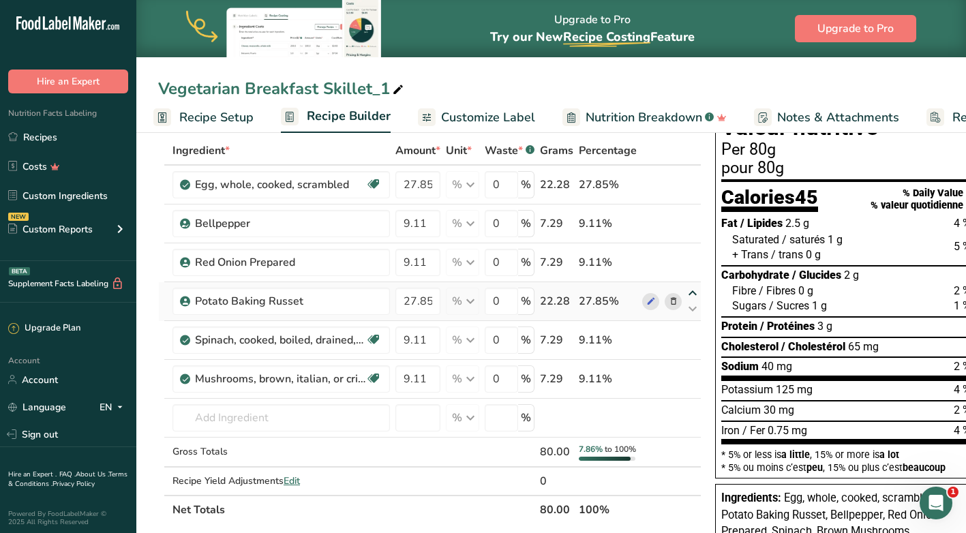
click at [694, 292] on icon at bounding box center [693, 293] width 16 height 10
type input "27.85"
type input "9.11"
click at [693, 254] on icon at bounding box center [693, 255] width 16 height 10
type input "27.85"
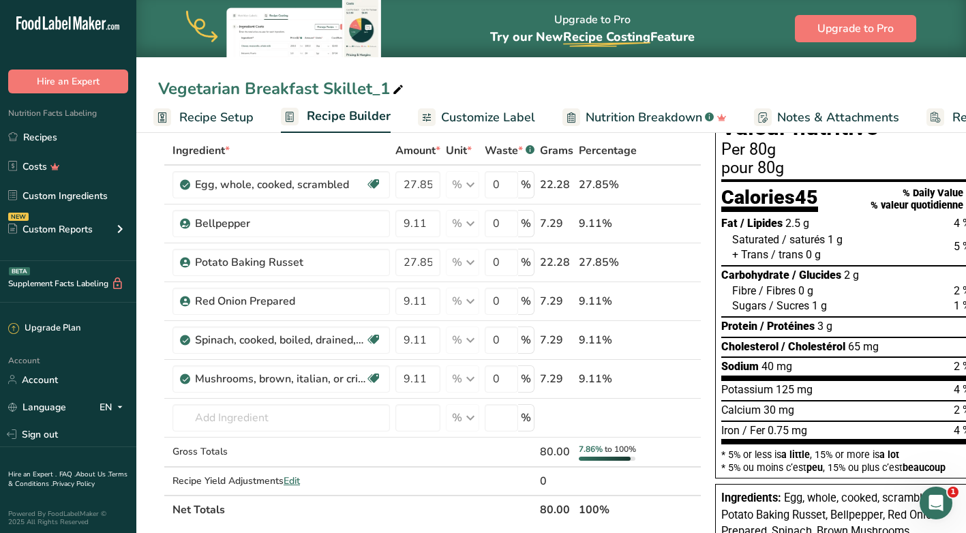
type input "9.11"
click at [675, 301] on icon at bounding box center [674, 302] width 10 height 14
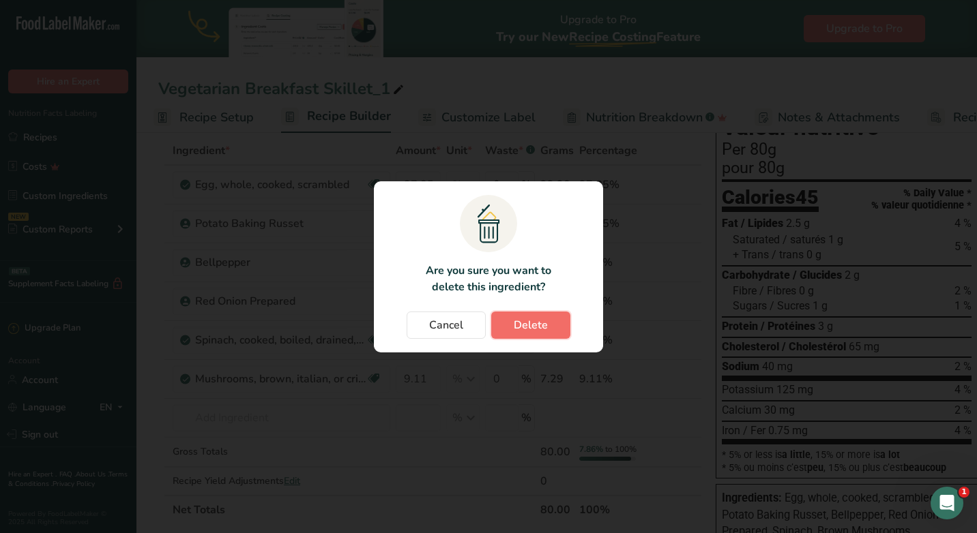
click at [535, 327] on span "Delete" at bounding box center [531, 325] width 34 height 16
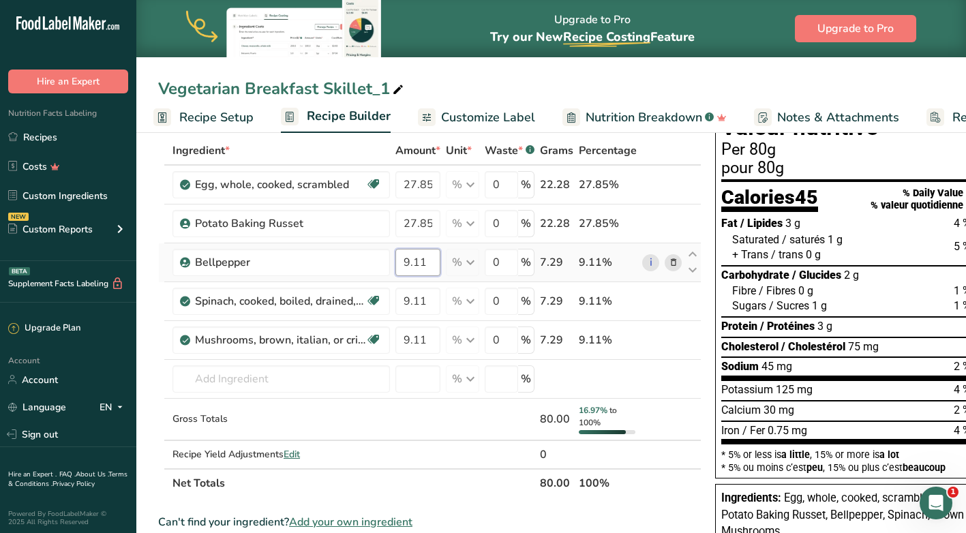
drag, startPoint x: 424, startPoint y: 262, endPoint x: 400, endPoint y: 259, distance: 24.0
click at [400, 259] on input "9.11" at bounding box center [418, 262] width 45 height 27
type input "12"
click at [554, 77] on div "Vegetarian Breakfast Skillet_1" at bounding box center [551, 88] width 830 height 25
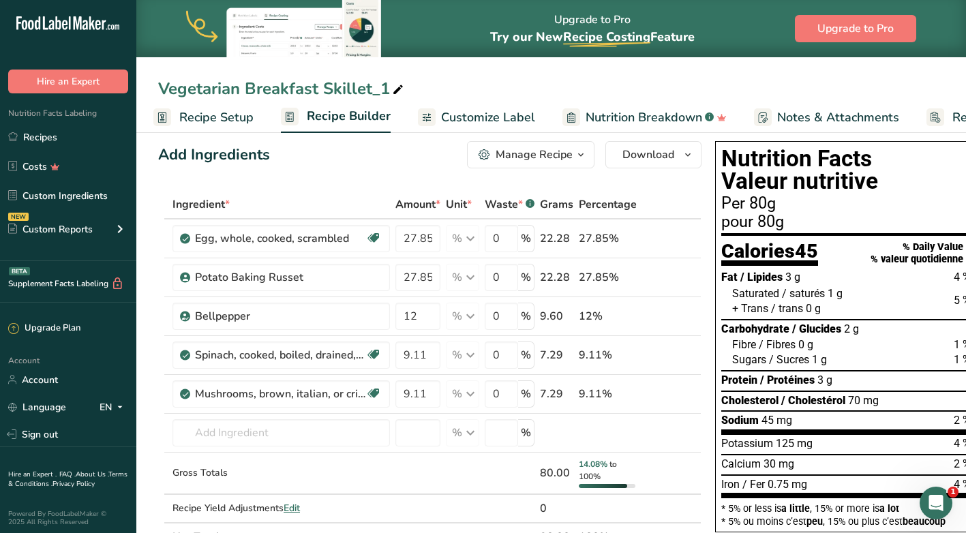
scroll to position [0, 0]
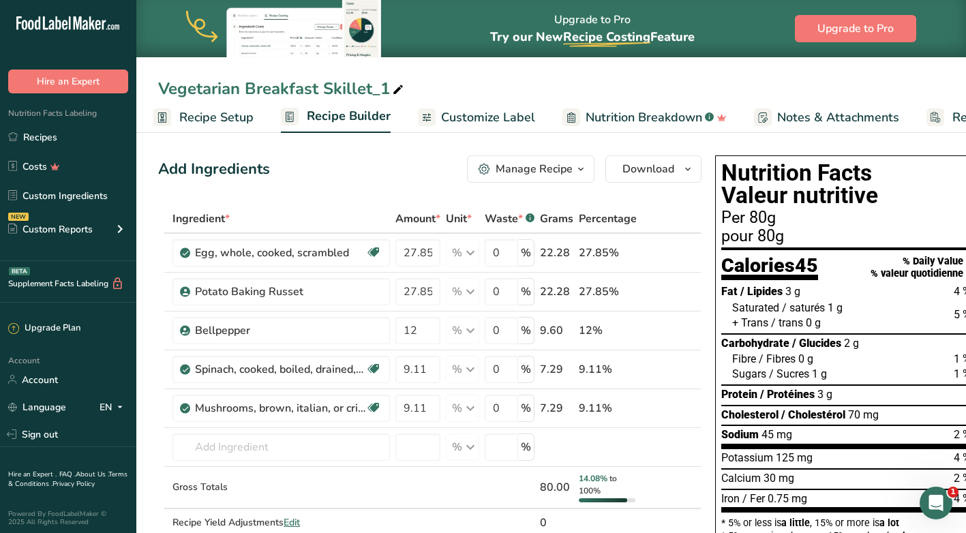
click at [200, 116] on span "Recipe Setup" at bounding box center [216, 117] width 74 height 18
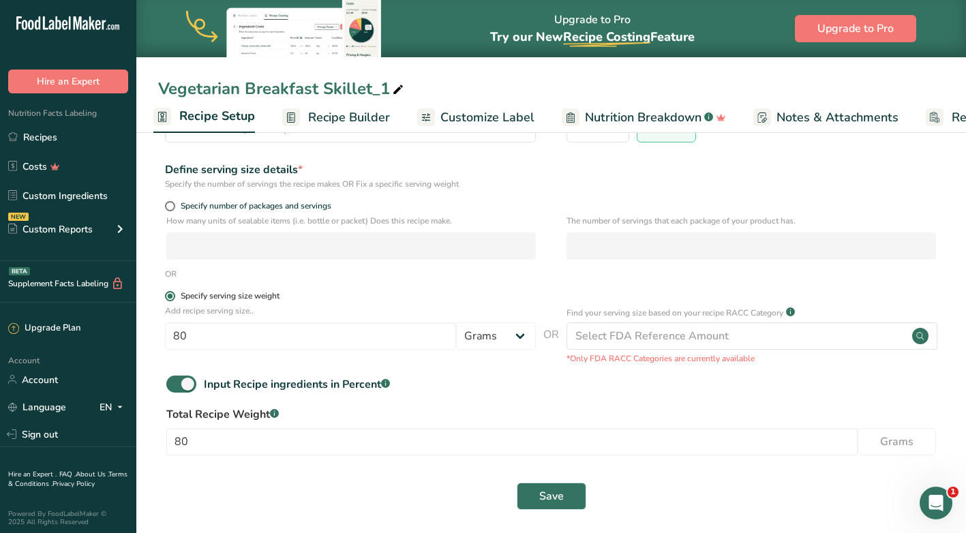
scroll to position [149, 0]
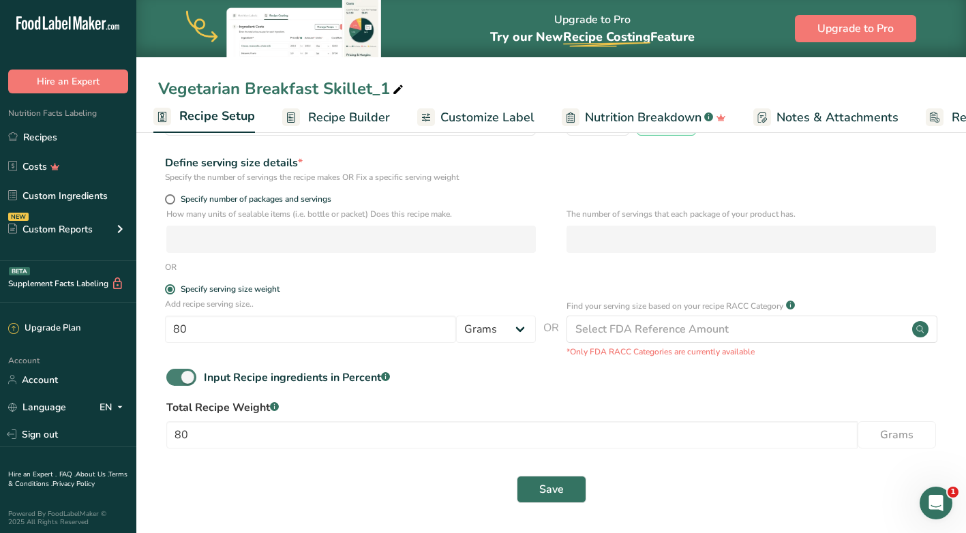
click at [186, 376] on span at bounding box center [181, 377] width 30 height 17
click at [175, 376] on input "Input Recipe ingredients in Percent .a-a{fill:#347362;}.b-a{fill:#fff;}" at bounding box center [170, 377] width 9 height 9
checkbox input "false"
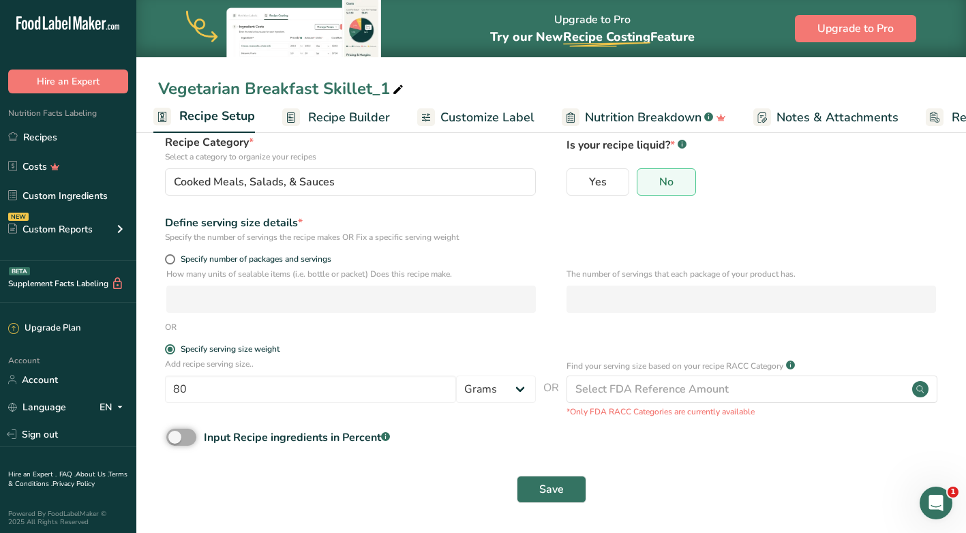
scroll to position [89, 0]
click at [557, 488] on span "Save" at bounding box center [551, 490] width 25 height 16
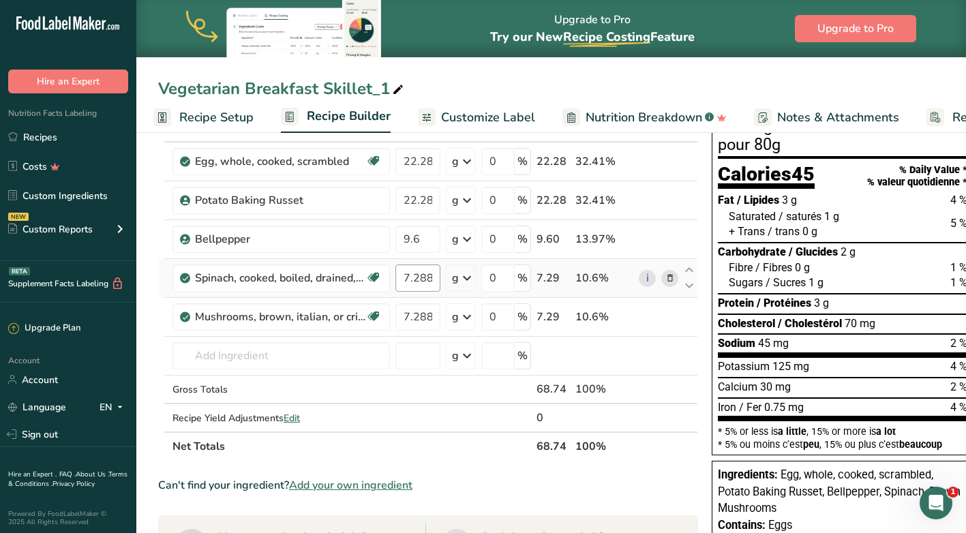
scroll to position [68, 0]
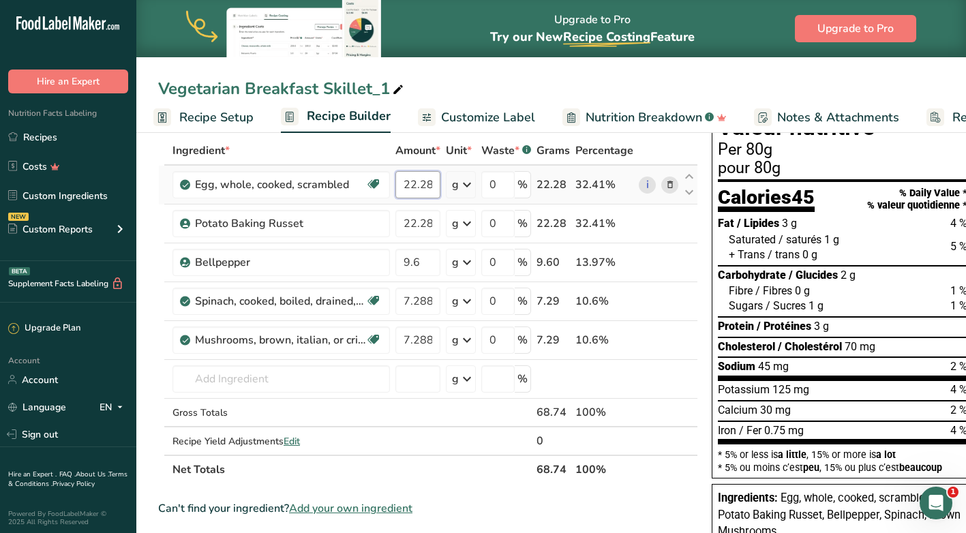
drag, startPoint x: 432, startPoint y: 183, endPoint x: 399, endPoint y: 181, distance: 32.8
click at [399, 181] on input "22.28" at bounding box center [418, 184] width 45 height 27
type input "25"
click at [372, 151] on div "Ingredient * Amount * Unit * Waste * .a-a{fill:#347362;}.b-a{fill:#fff;} Grams …" at bounding box center [428, 310] width 540 height 348
drag, startPoint x: 418, startPoint y: 263, endPoint x: 394, endPoint y: 257, distance: 25.2
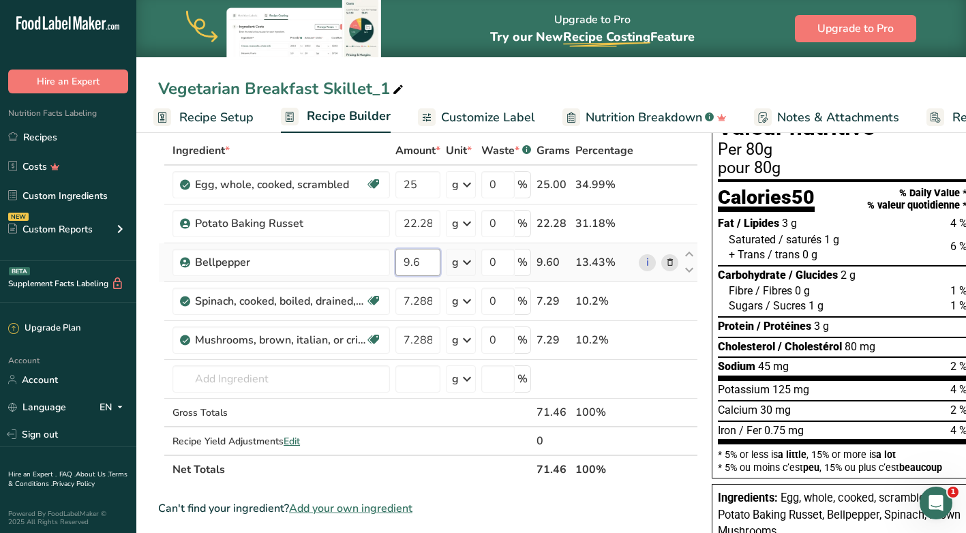
click at [394, 263] on td "9.6" at bounding box center [418, 262] width 50 height 39
type input "10"
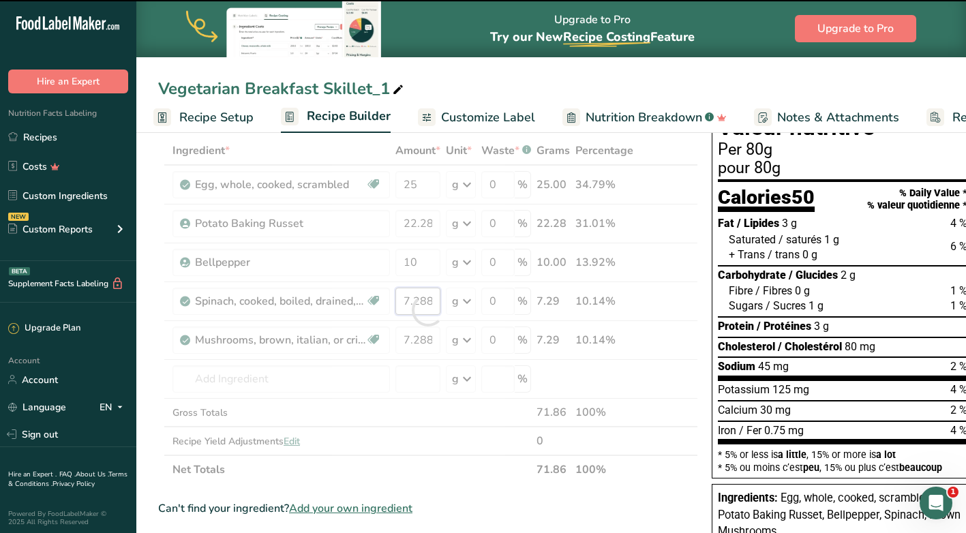
drag, startPoint x: 435, startPoint y: 301, endPoint x: 399, endPoint y: 302, distance: 36.2
click at [399, 302] on div "Ingredient * Amount * Unit * Waste * .a-a{fill:#347362;}.b-a{fill:#fff;} Grams …" at bounding box center [428, 310] width 540 height 348
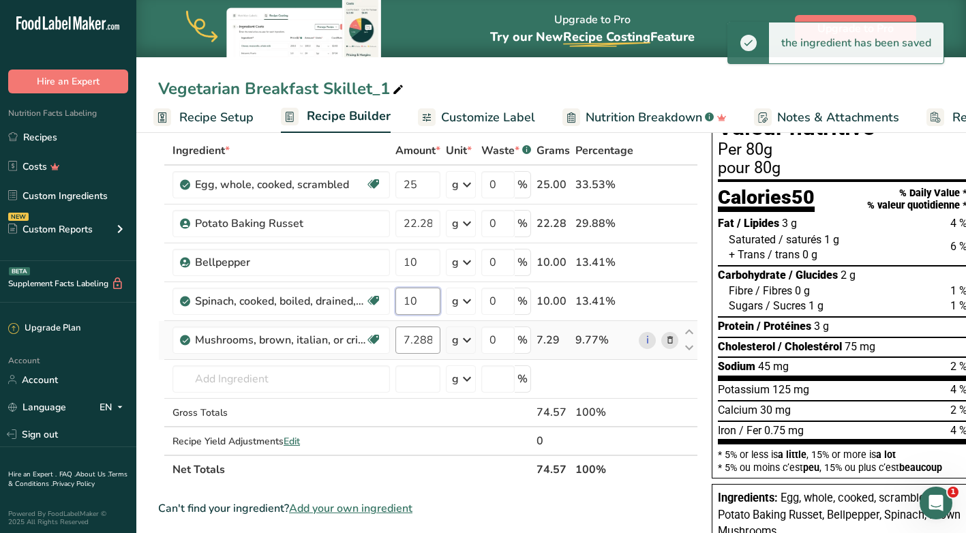
type input "10"
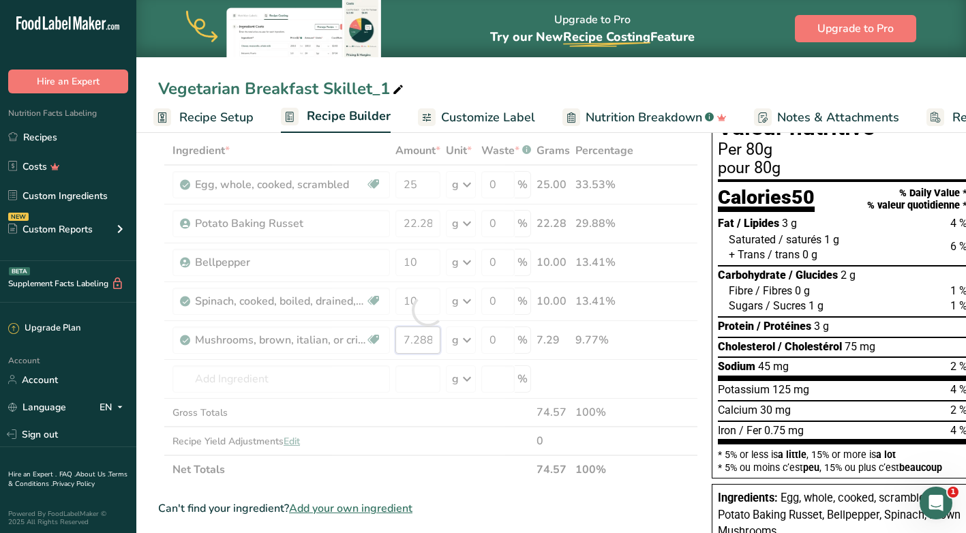
drag, startPoint x: 436, startPoint y: 339, endPoint x: 394, endPoint y: 345, distance: 42.1
click at [394, 345] on div "Ingredient * Amount * Unit * Waste * .a-a{fill:#347362;}.b-a{fill:#fff;} Grams …" at bounding box center [428, 310] width 540 height 348
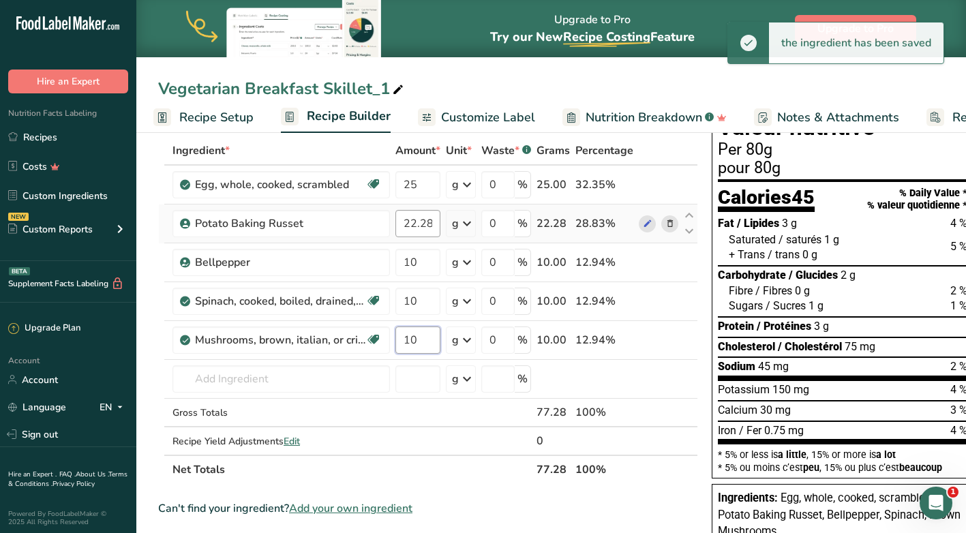
type input "10"
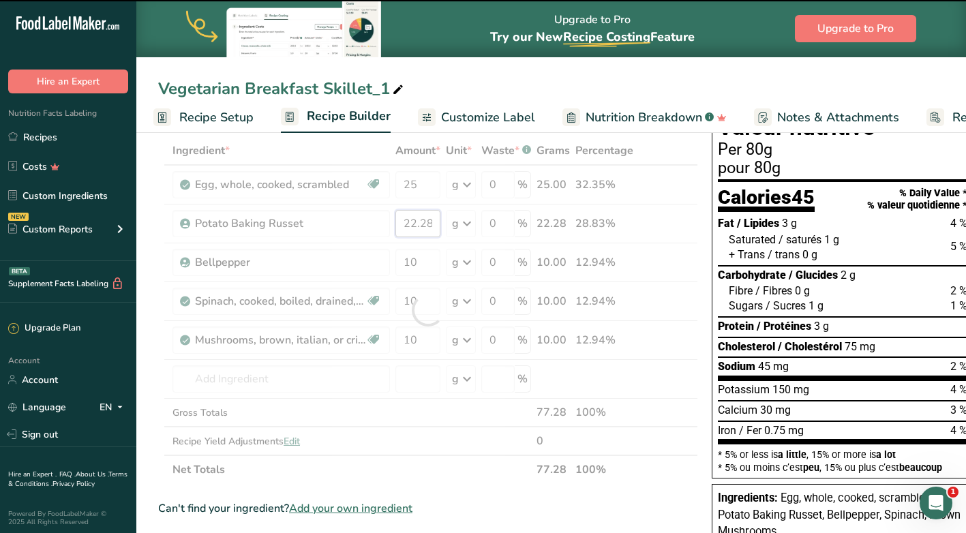
drag, startPoint x: 434, startPoint y: 221, endPoint x: 404, endPoint y: 222, distance: 30.0
click at [404, 222] on div "Ingredient * Amount * Unit * Waste * .a-a{fill:#347362;}.b-a{fill:#fff;} Grams …" at bounding box center [428, 310] width 540 height 348
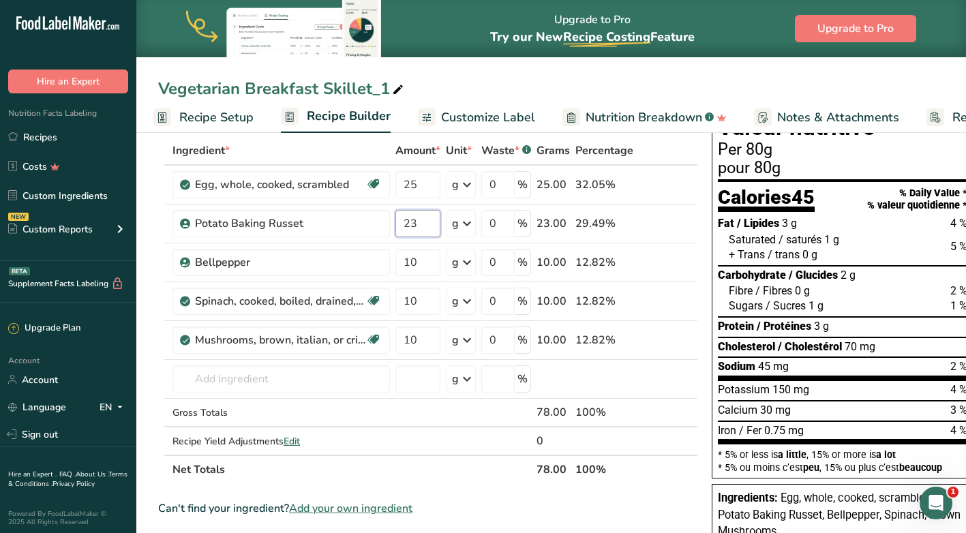
type input "23"
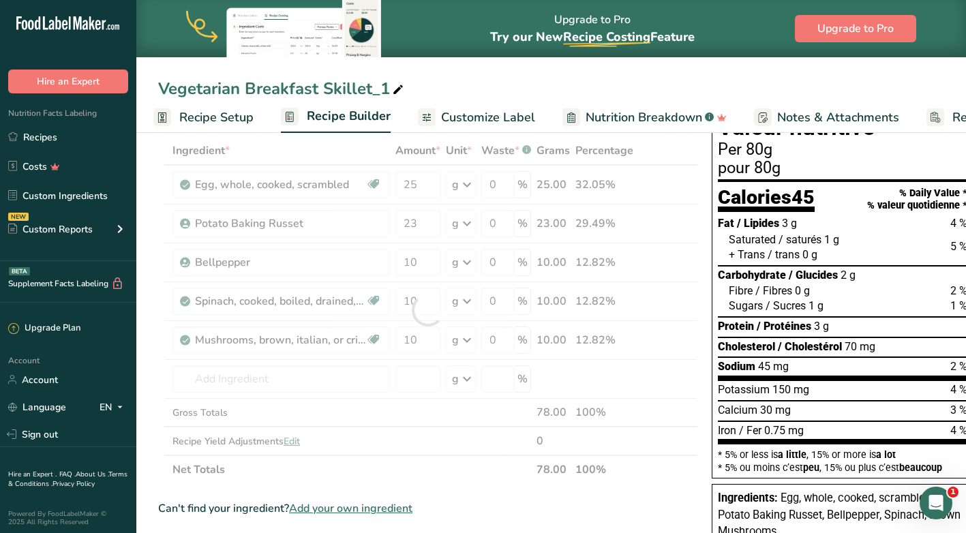
click at [438, 466] on div "Ingredient * Amount * Unit * Waste * .a-a{fill:#347362;}.b-a{fill:#fff;} Grams …" at bounding box center [428, 310] width 540 height 348
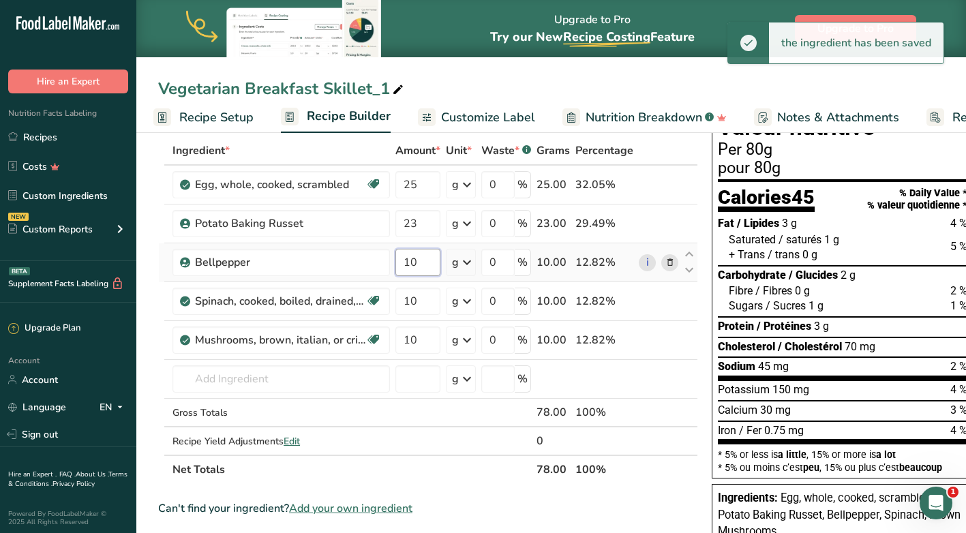
click at [424, 262] on input "10" at bounding box center [418, 262] width 45 height 27
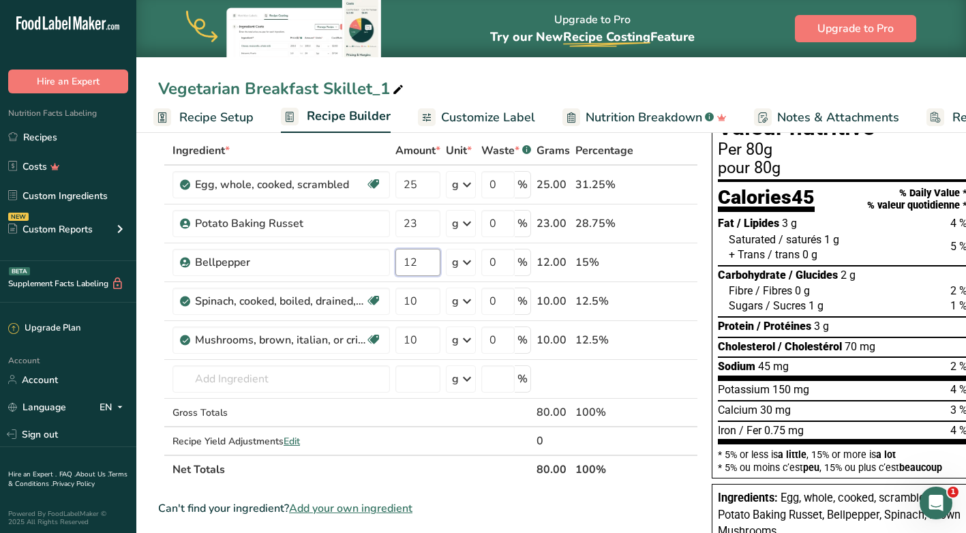
type input "12"
click at [460, 479] on div "Ingredient * Amount * Unit * Waste * .a-a{fill:#347362;}.b-a{fill:#fff;} Grams …" at bounding box center [428, 310] width 540 height 348
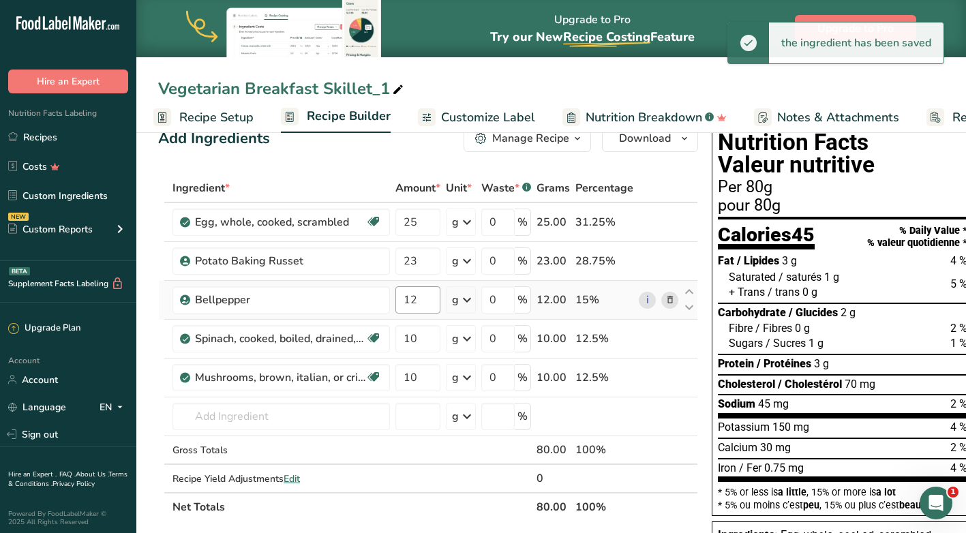
scroll to position [0, 0]
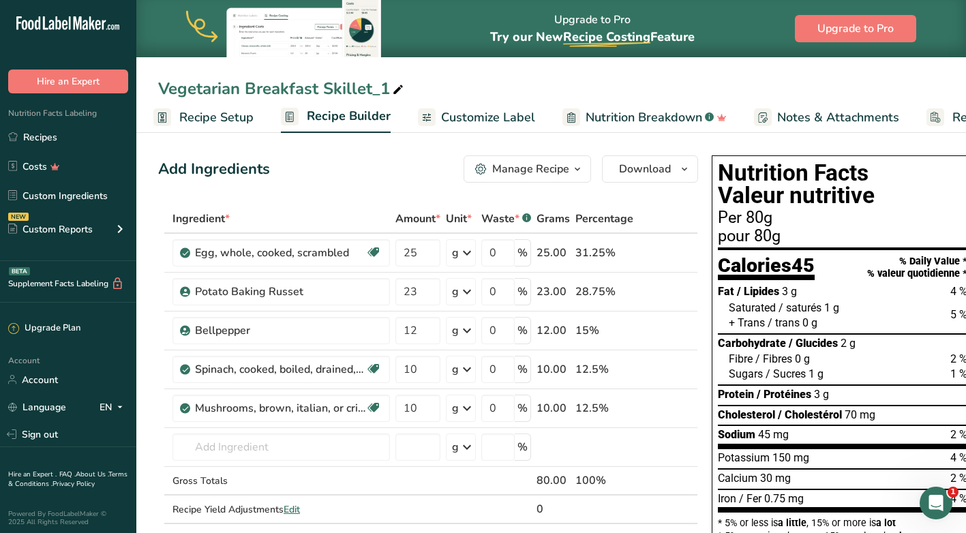
click at [578, 168] on icon "button" at bounding box center [577, 169] width 11 height 17
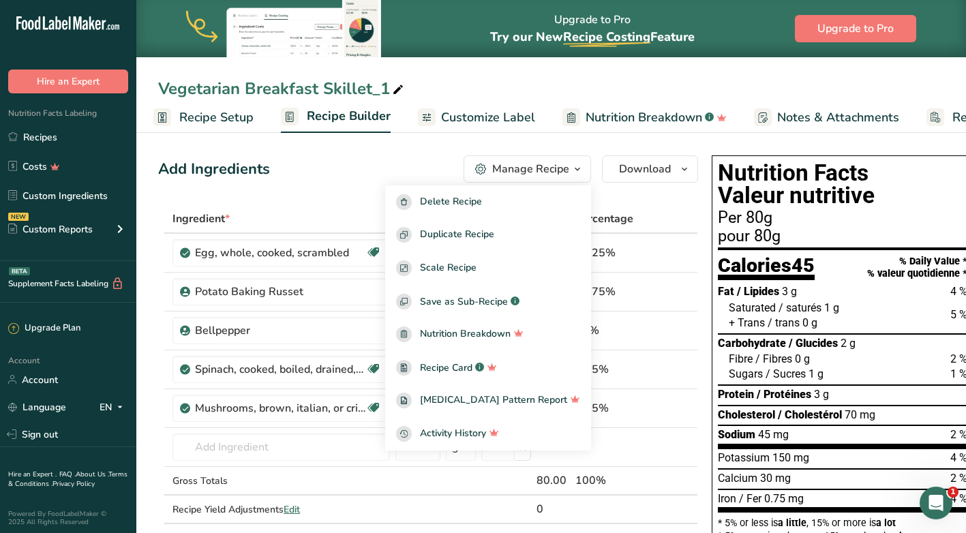
click at [578, 168] on icon "button" at bounding box center [577, 169] width 11 height 17
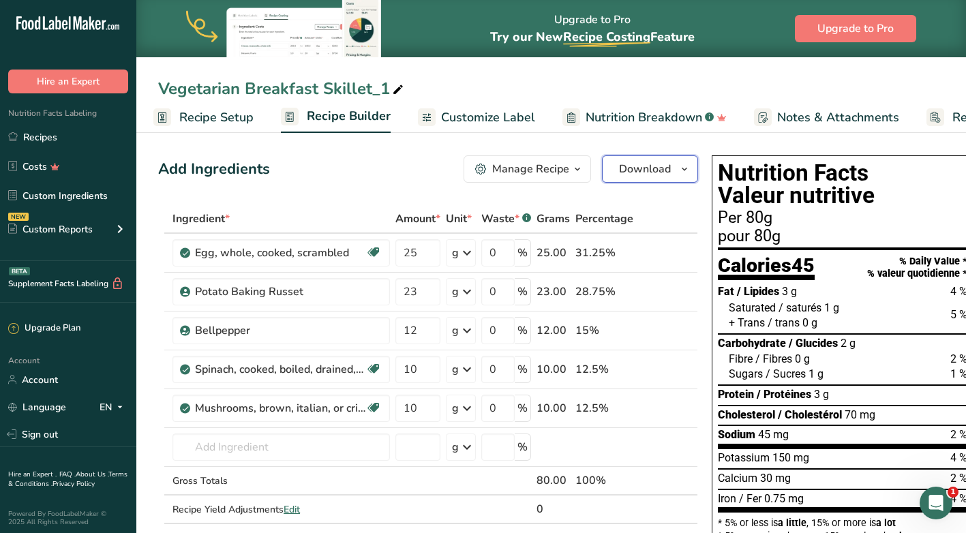
click at [683, 166] on icon "button" at bounding box center [684, 169] width 11 height 17
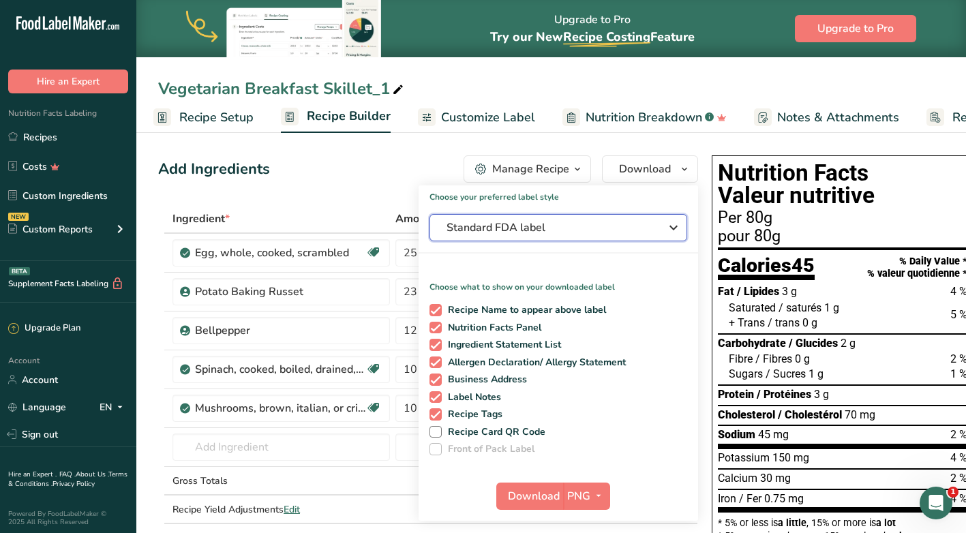
click at [526, 222] on span "Standard FDA label" at bounding box center [549, 228] width 205 height 16
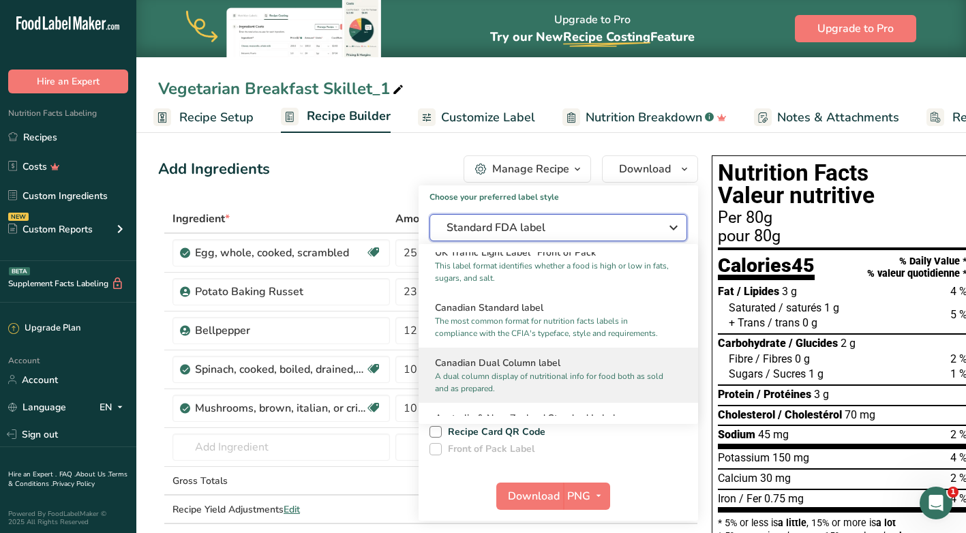
scroll to position [546, 0]
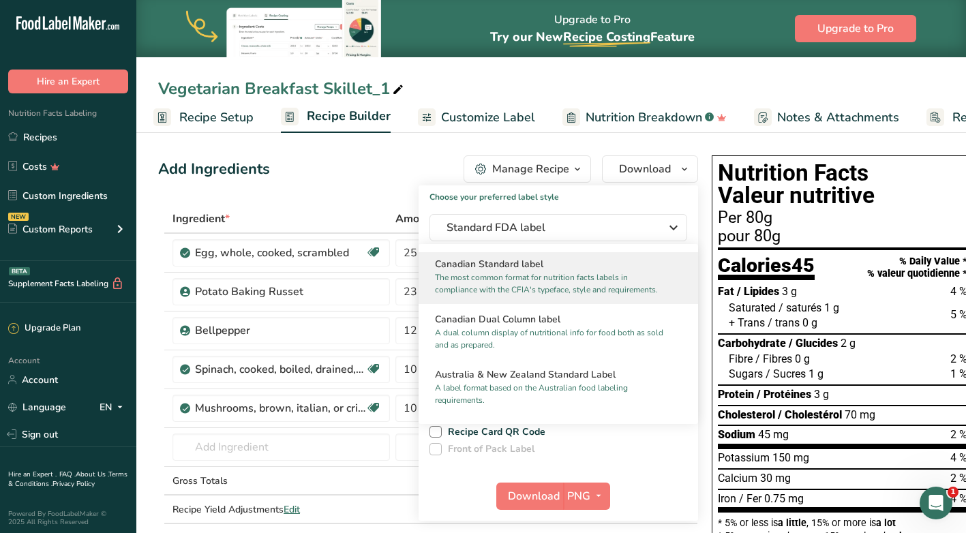
click at [507, 288] on p "The most common format for nutrition facts labels in compliance with the CFIA's…" at bounding box center [552, 283] width 235 height 25
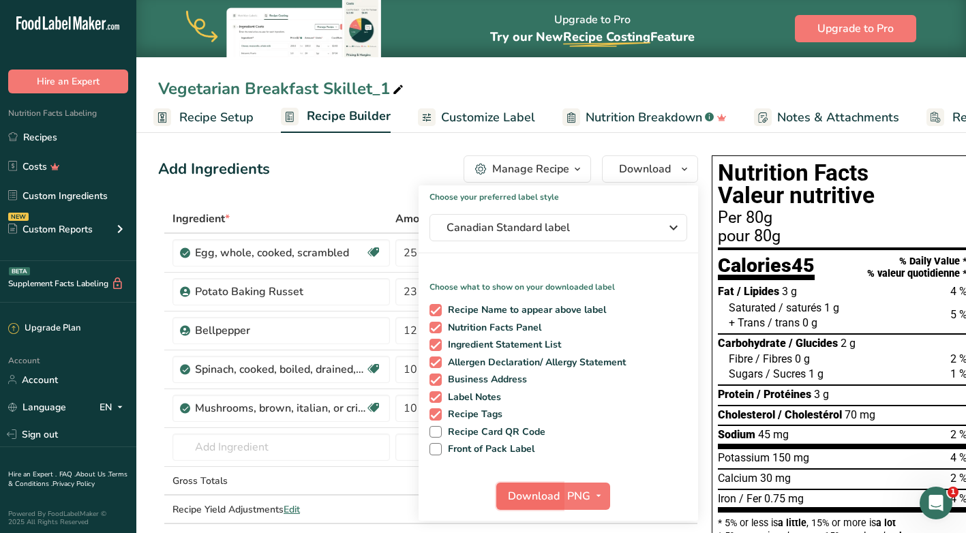
click at [523, 500] on span "Download" at bounding box center [534, 496] width 52 height 16
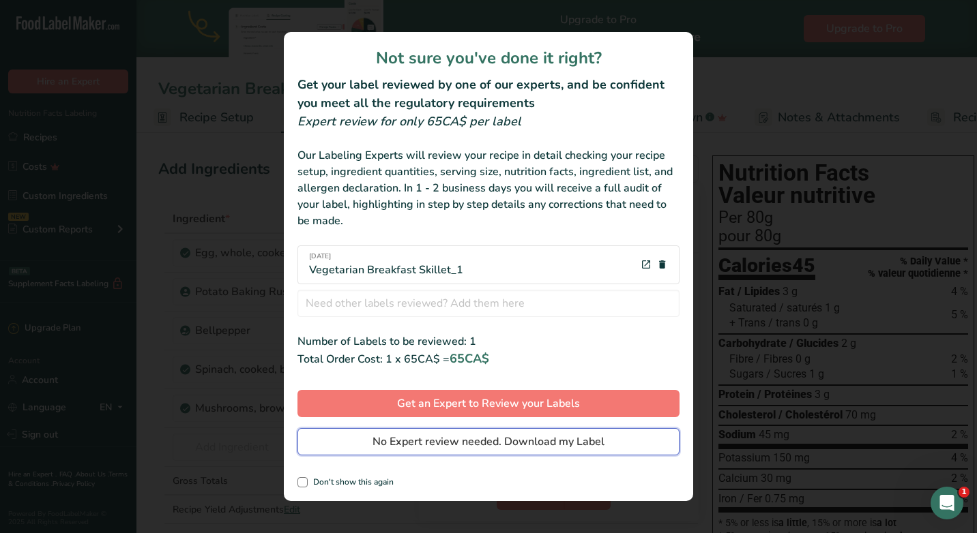
click at [477, 444] on span "No Expert review needed. Download my Label" at bounding box center [488, 442] width 232 height 16
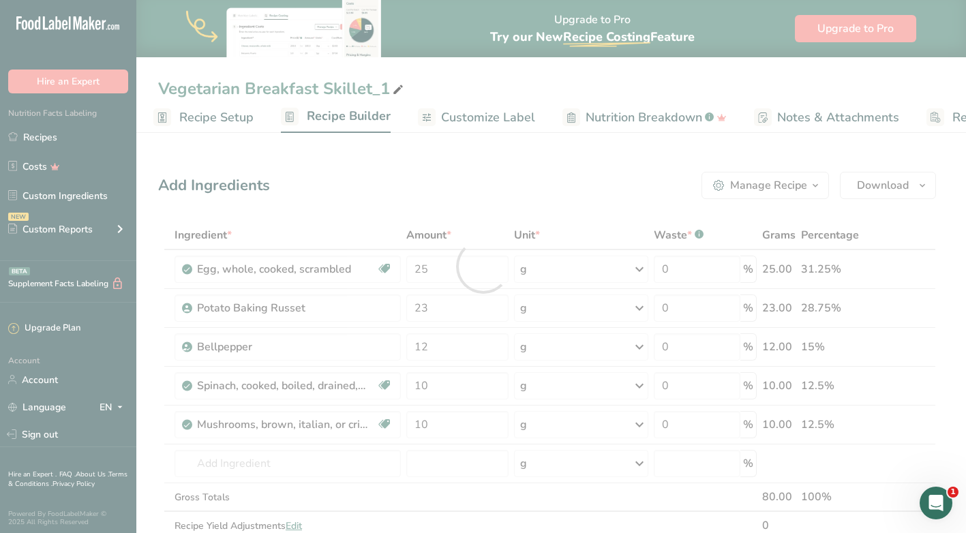
scroll to position [0, 0]
